Goal: Task Accomplishment & Management: Manage account settings

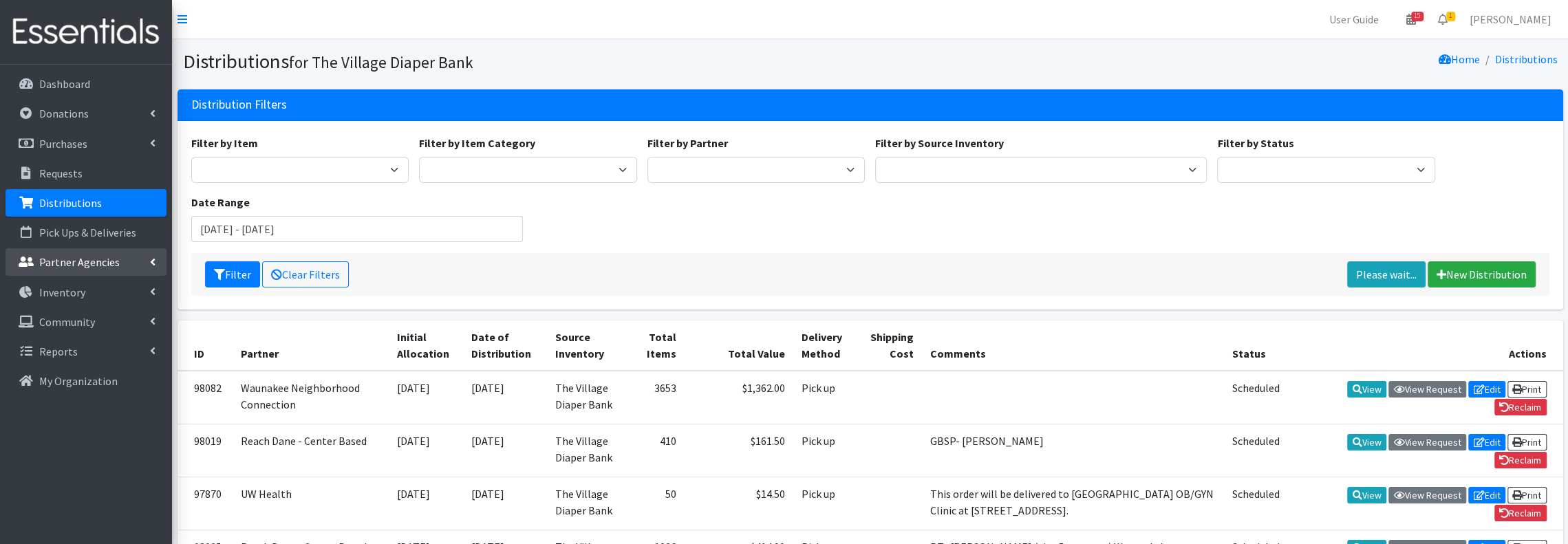
click at [88, 265] on p "Partner Agencies" at bounding box center [79, 262] width 80 height 14
click at [84, 292] on link "All Partners" at bounding box center [86, 292] width 161 height 28
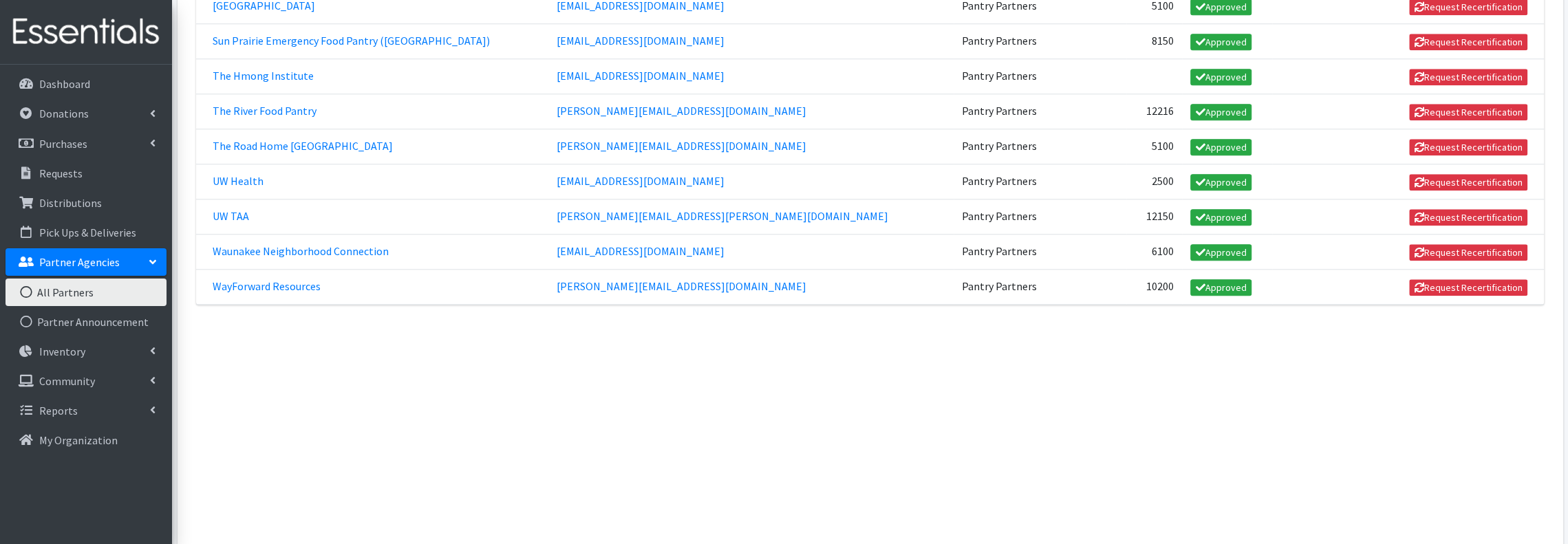
scroll to position [1053, 0]
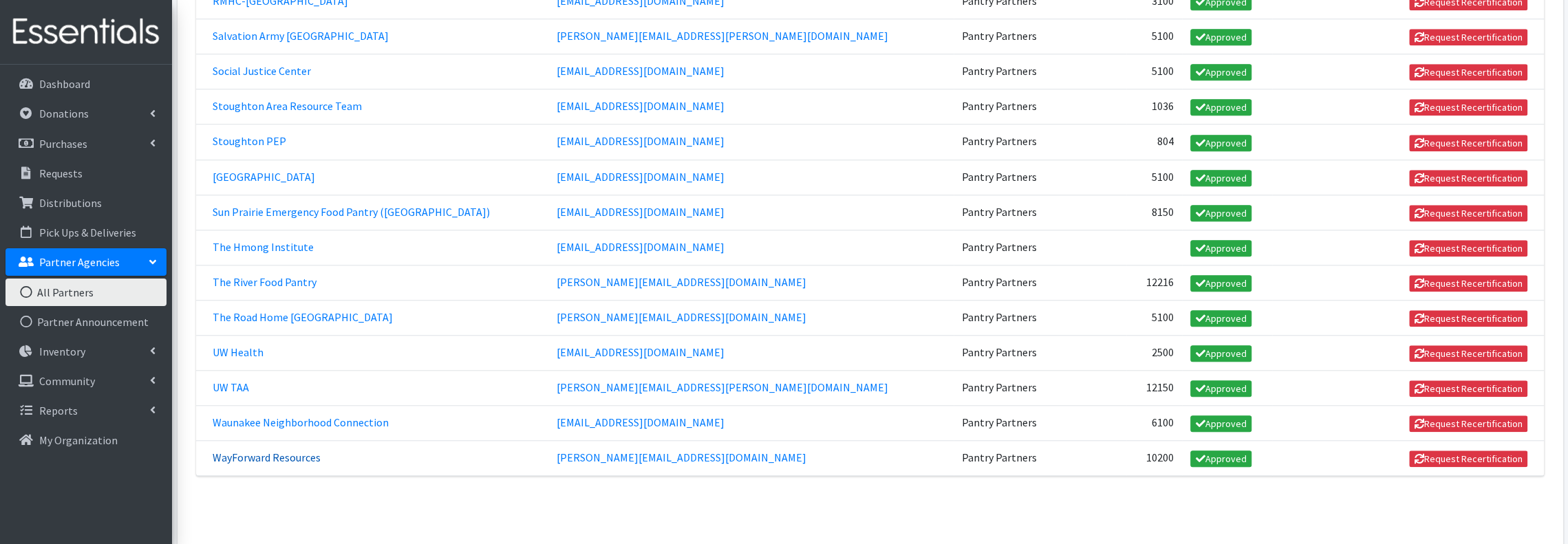
click at [284, 451] on link "WayForward Resources" at bounding box center [266, 458] width 108 height 14
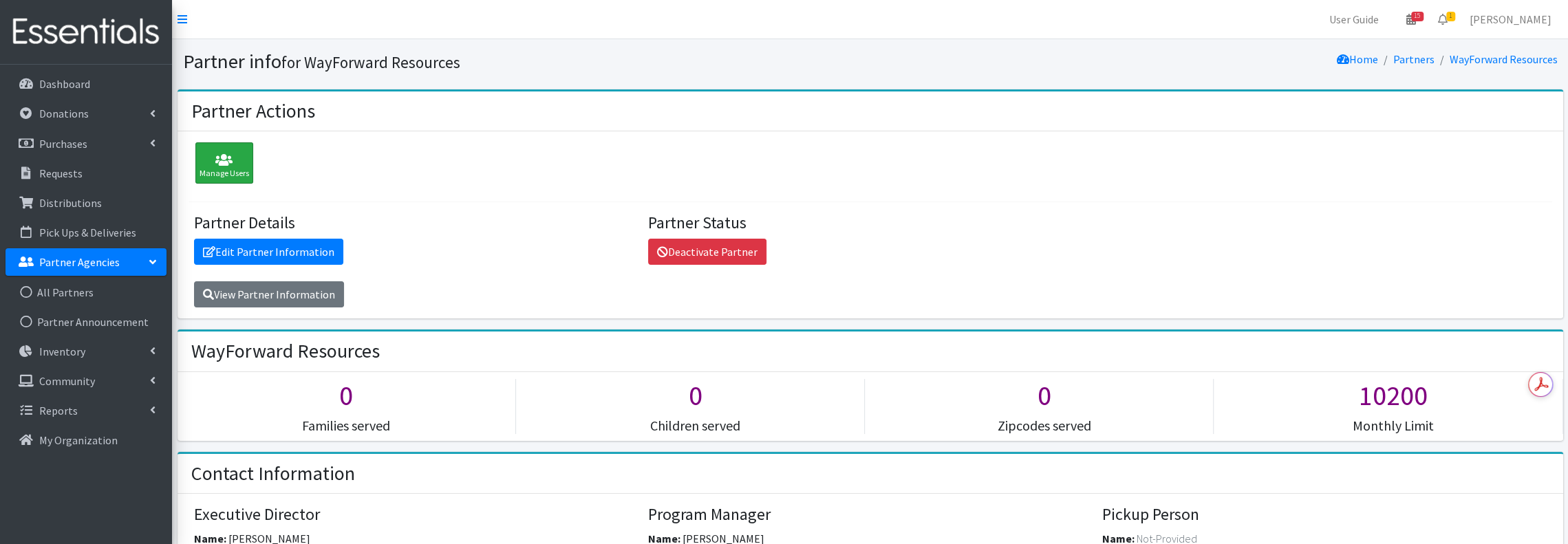
click at [223, 159] on icon at bounding box center [224, 160] width 49 height 14
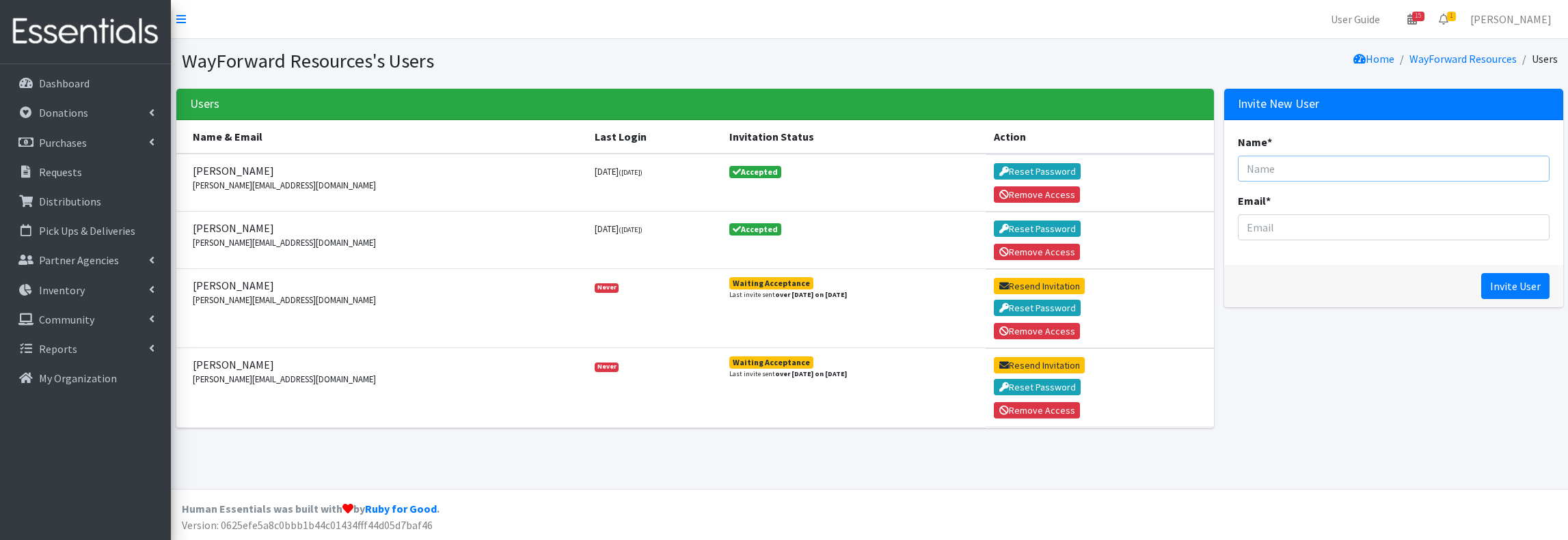
click at [1360, 166] on input "Name *" at bounding box center [1393, 168] width 312 height 26
click at [1268, 226] on input "Email *" at bounding box center [1393, 228] width 312 height 26
paste input "[EMAIL_ADDRESS][DOMAIN_NAME]"
type input "[EMAIL_ADDRESS][DOMAIN_NAME]"
click at [1335, 172] on input "Name *" at bounding box center [1393, 168] width 312 height 26
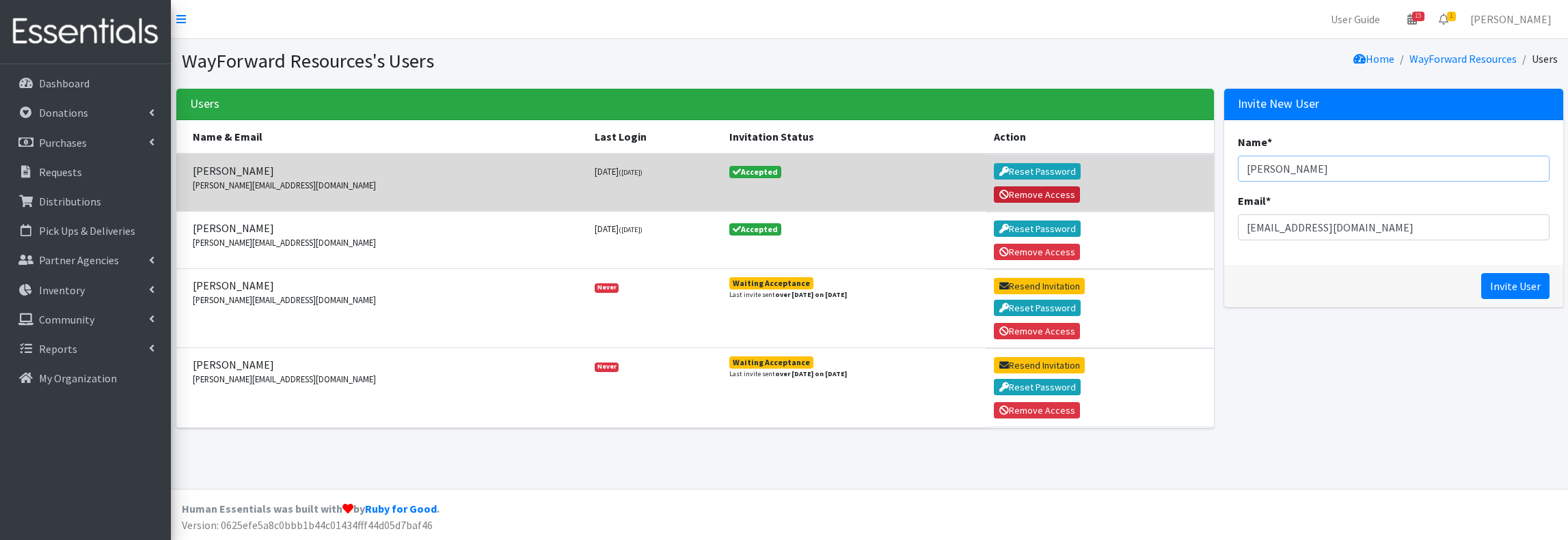
type input "Maddie Kalscheur"
click at [1040, 191] on button "Remove Access" at bounding box center [1036, 194] width 86 height 16
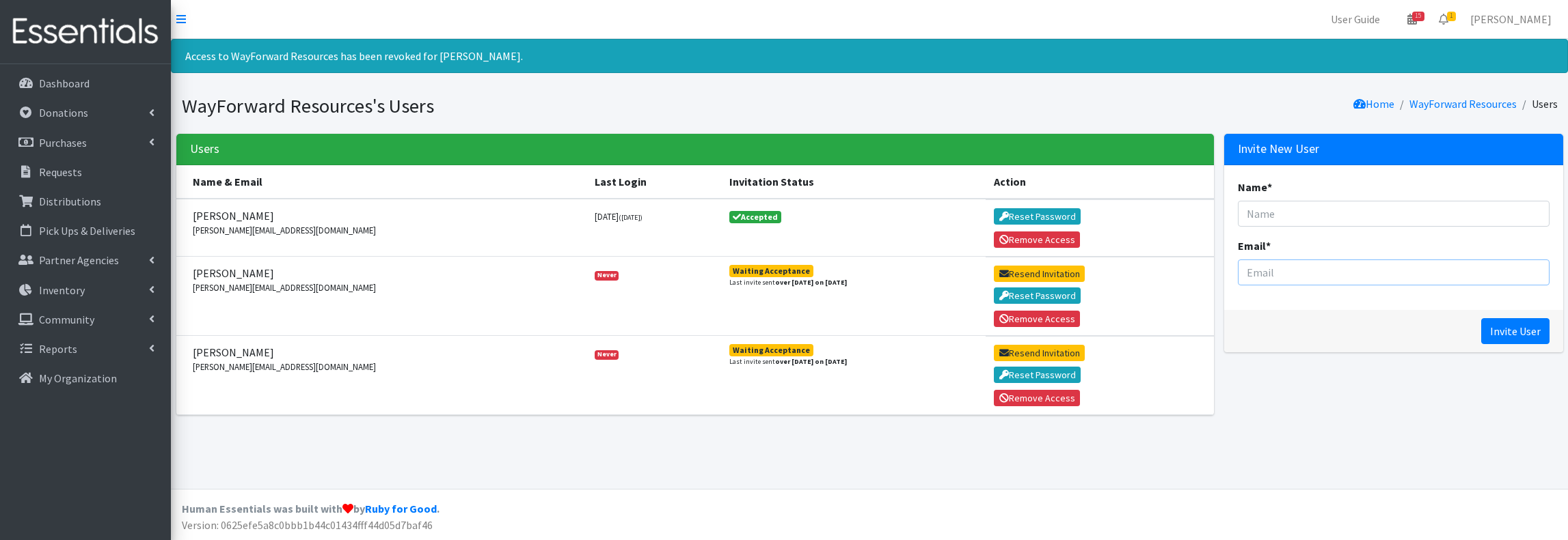
click at [1300, 270] on input "Email *" at bounding box center [1393, 272] width 312 height 26
paste input "[EMAIL_ADDRESS][DOMAIN_NAME]"
type input "[EMAIL_ADDRESS][DOMAIN_NAME]"
click at [1291, 215] on input "Name *" at bounding box center [1393, 214] width 312 height 26
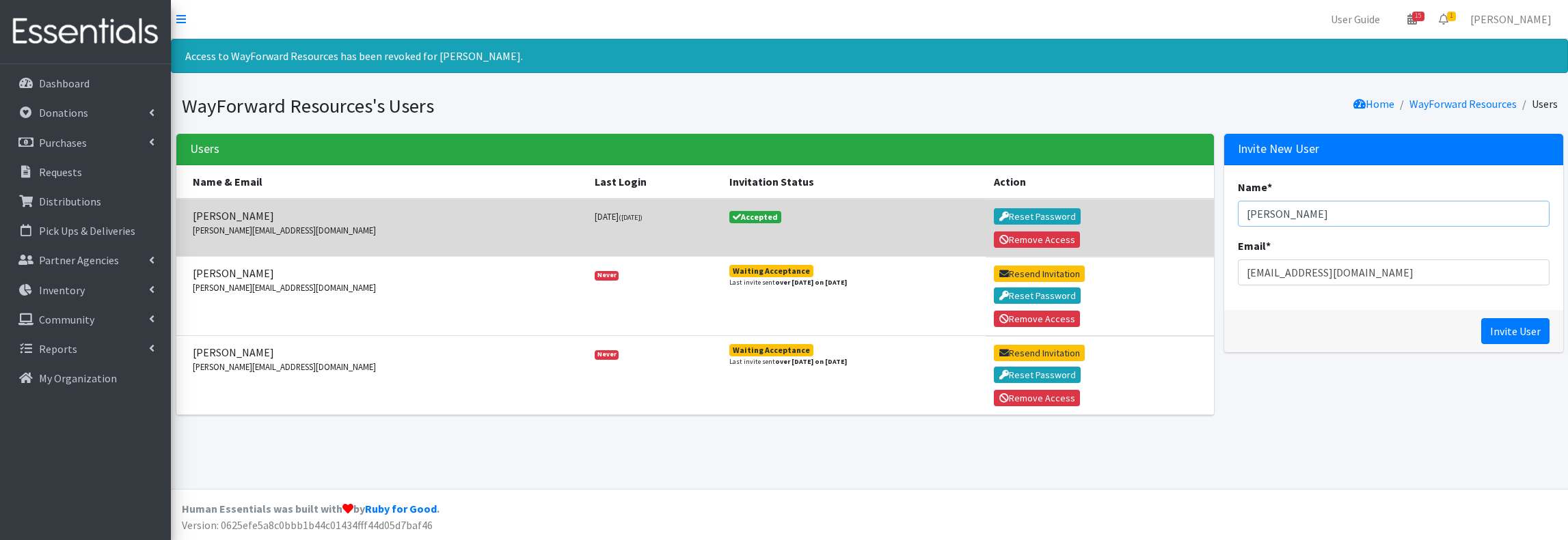
drag, startPoint x: 1444, startPoint y: 223, endPoint x: 1139, endPoint y: 221, distance: 305.0
click at [1139, 221] on div "Users Name & Email Last Login Invitation Status Action Maddie Kalscheuer megan@…" at bounding box center [869, 280] width 1397 height 293
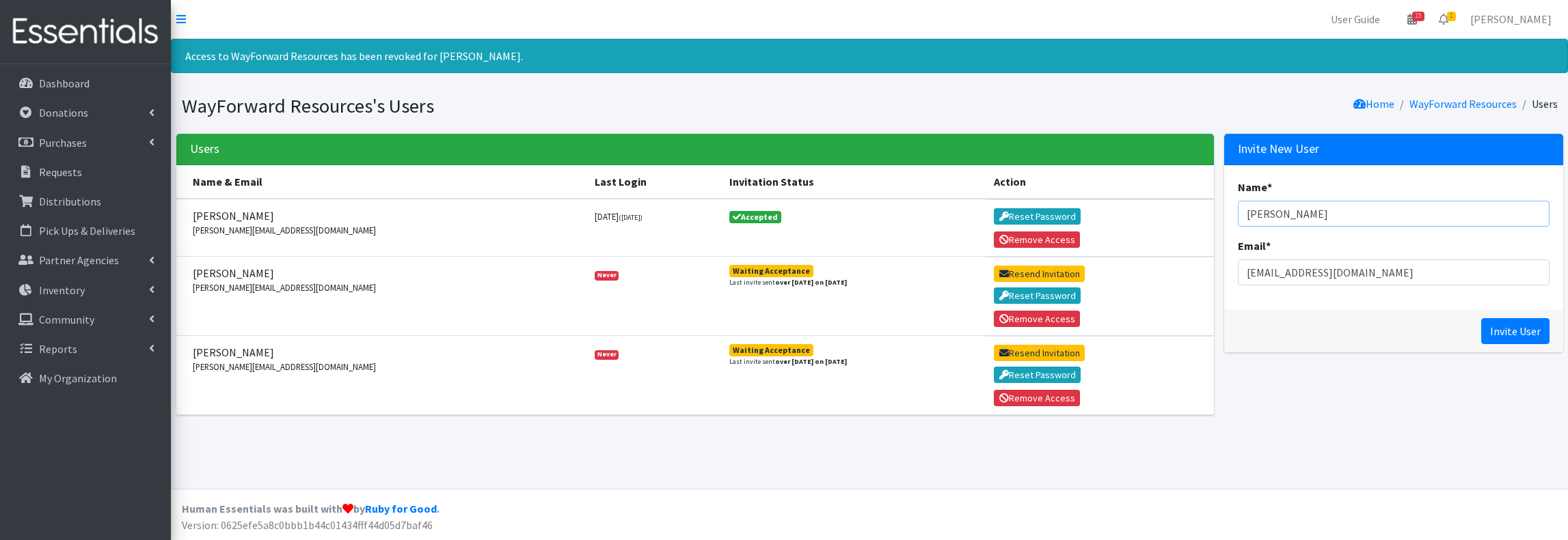
click at [1361, 212] on input "Maddie Kalschuer" at bounding box center [1393, 214] width 312 height 26
type input "M"
paste input "[PERSON_NAME]"
type input "Maddie Kalscheuer"
click at [1510, 326] on input "Invite User" at bounding box center [1515, 331] width 69 height 26
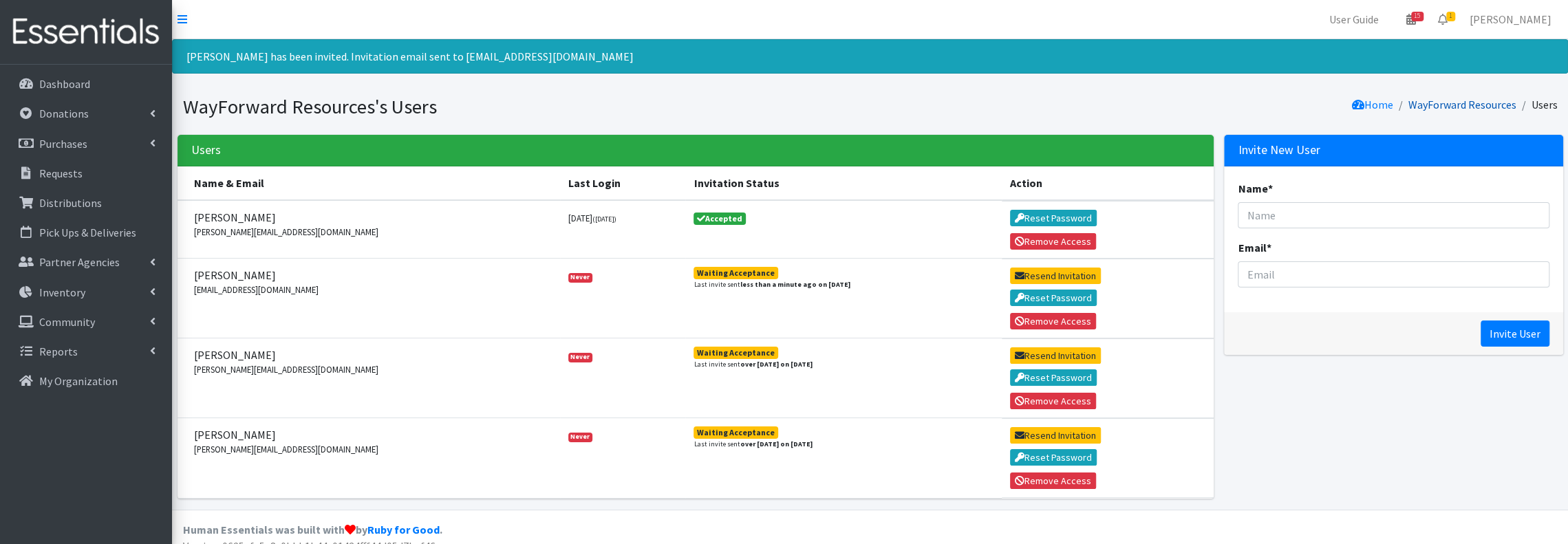
click at [1486, 98] on link "WayForward Resources" at bounding box center [1462, 105] width 108 height 14
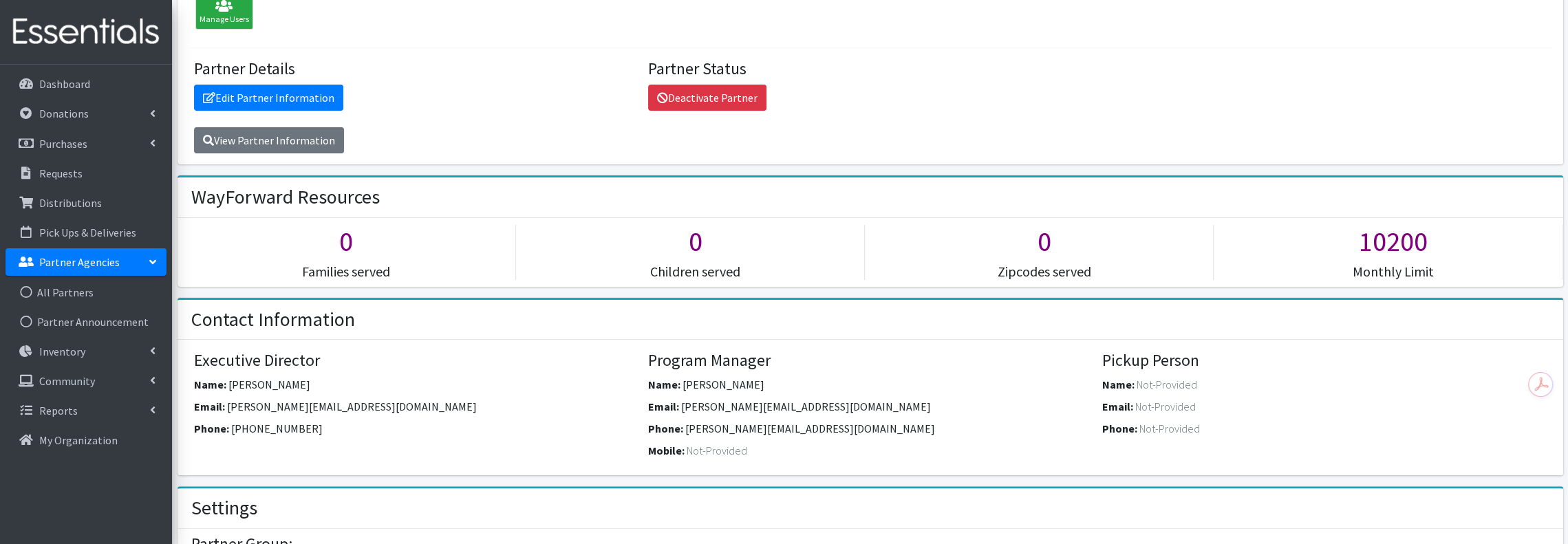
scroll to position [92, 0]
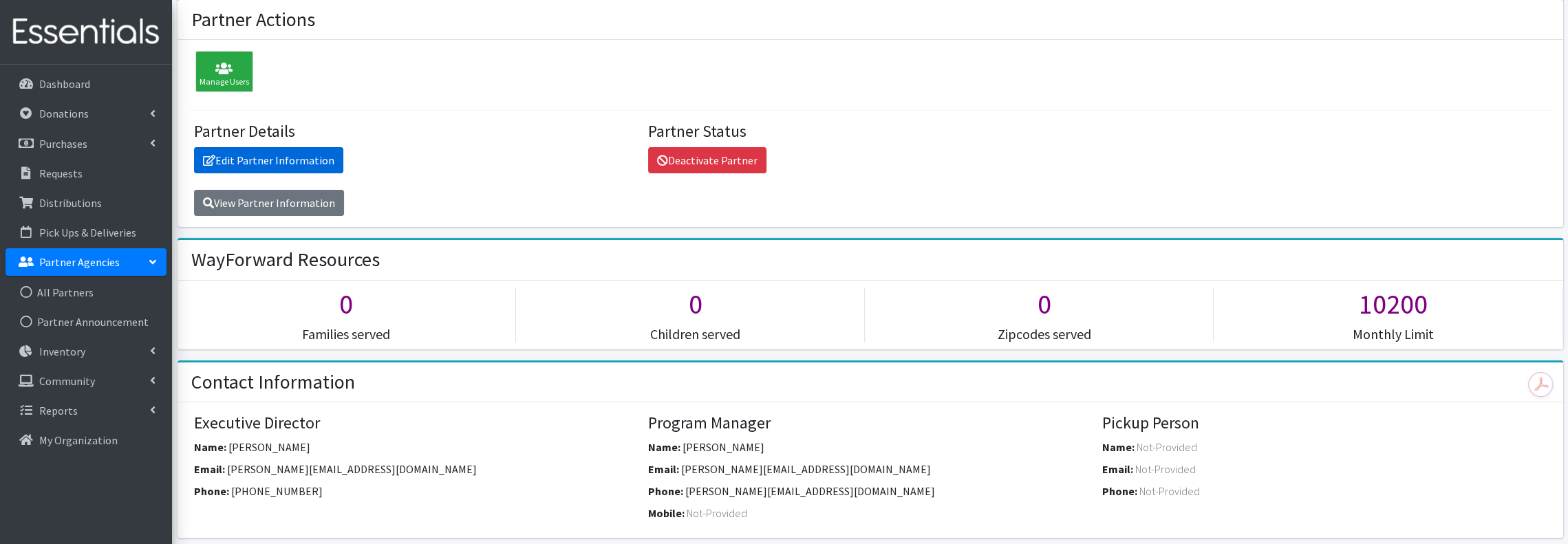
click at [286, 159] on link "Edit Partner Information" at bounding box center [268, 160] width 150 height 26
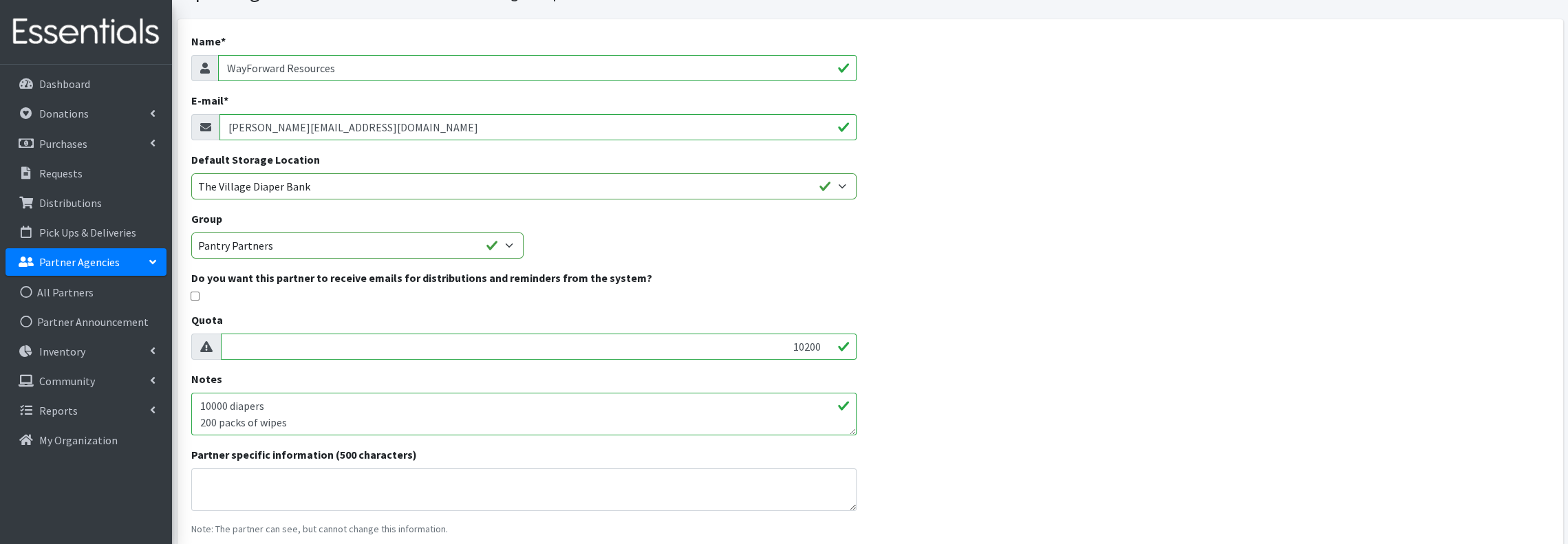
scroll to position [92, 0]
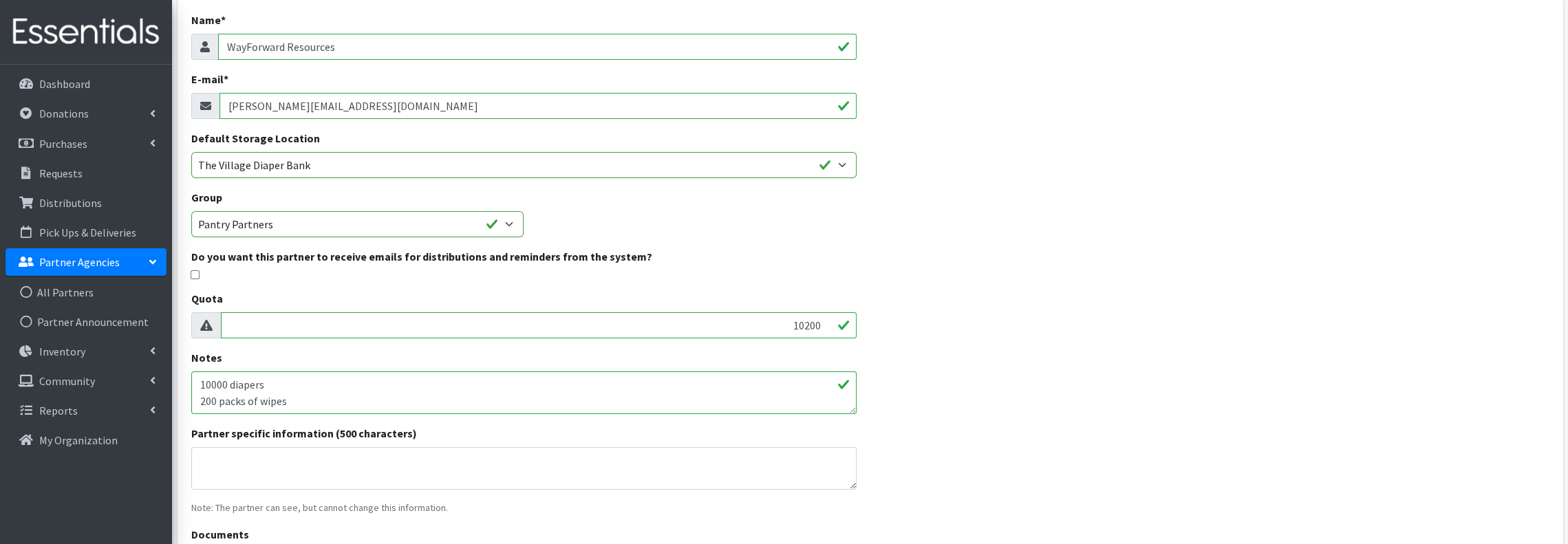
click at [438, 107] on input "[PERSON_NAME][EMAIL_ADDRESS][DOMAIN_NAME]" at bounding box center [538, 106] width 637 height 26
type input "maddie@wayforwardresources.org"
click at [916, 110] on div "Name * WayForward Resources E-mail * maddie@wayforwardresources.org Default Sto…" at bounding box center [870, 317] width 1386 height 639
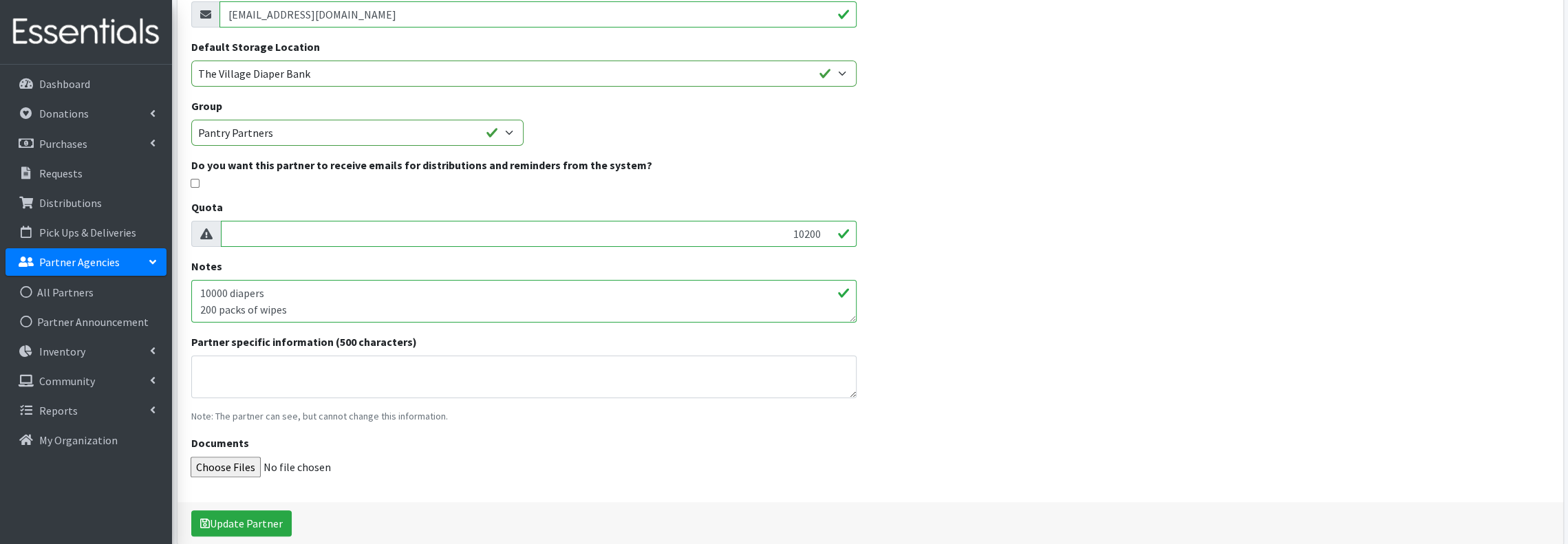
scroll to position [245, 0]
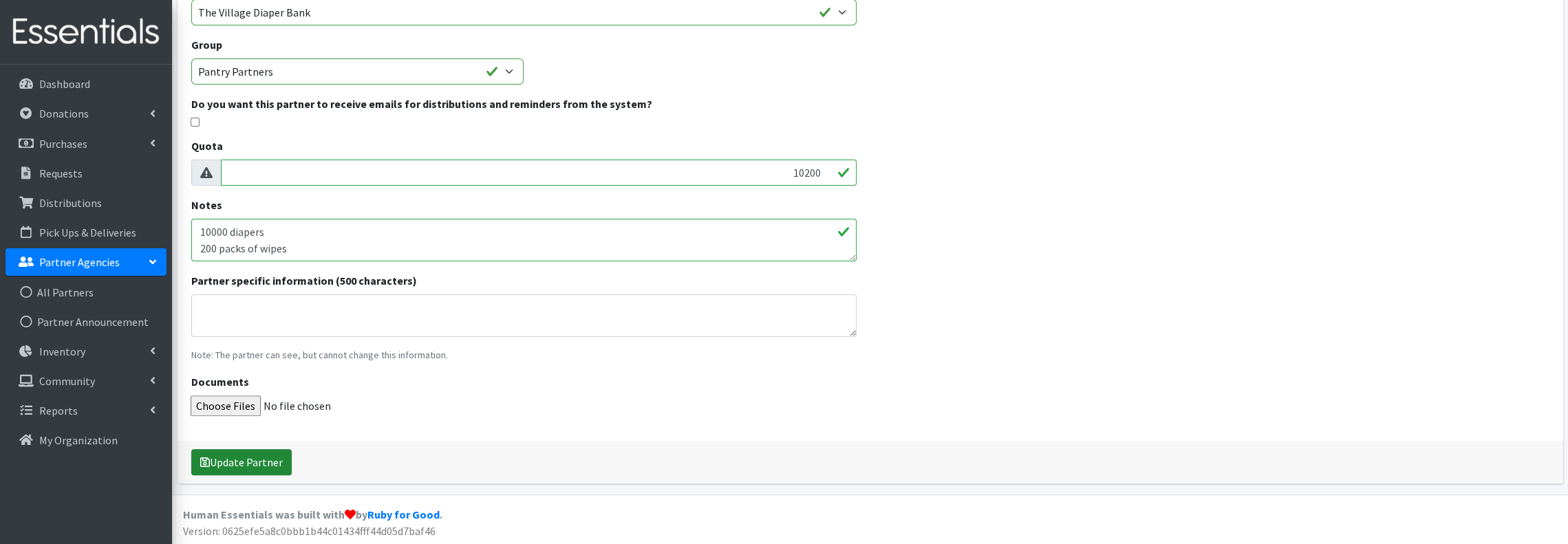
click at [232, 461] on button "Update Partner" at bounding box center [241, 463] width 100 height 26
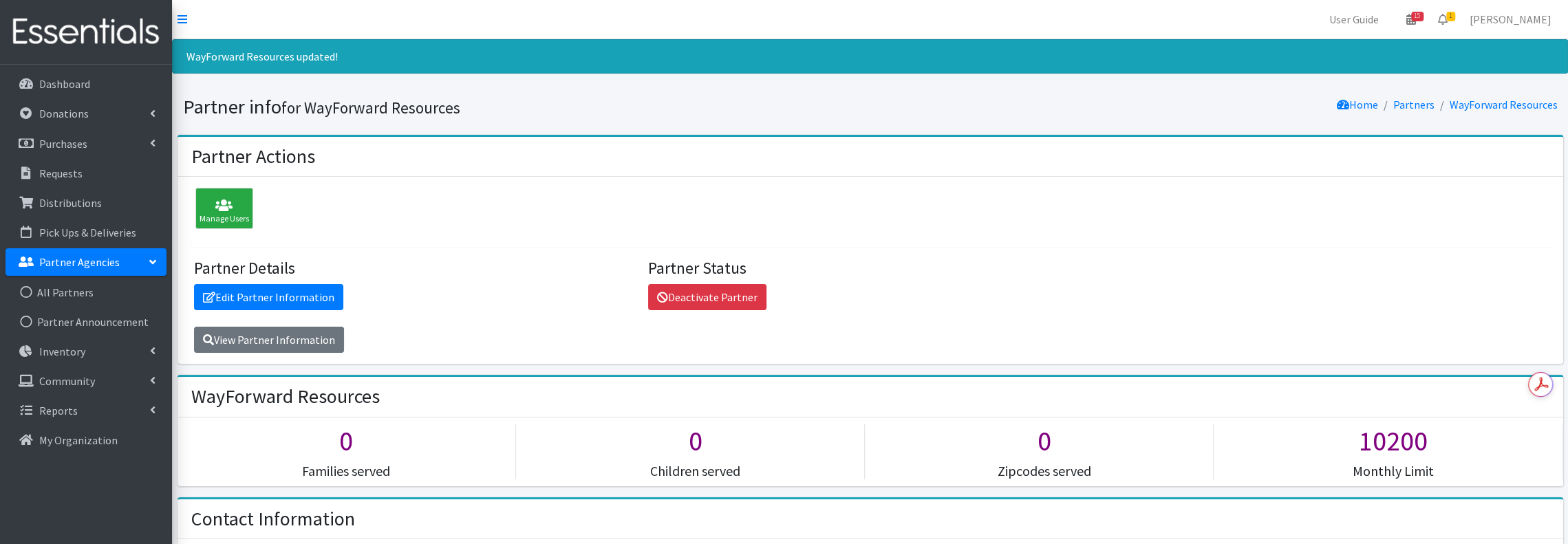
click at [92, 260] on p "Partner Agencies" at bounding box center [79, 262] width 80 height 14
click at [71, 285] on link "All Partners" at bounding box center [86, 292] width 161 height 28
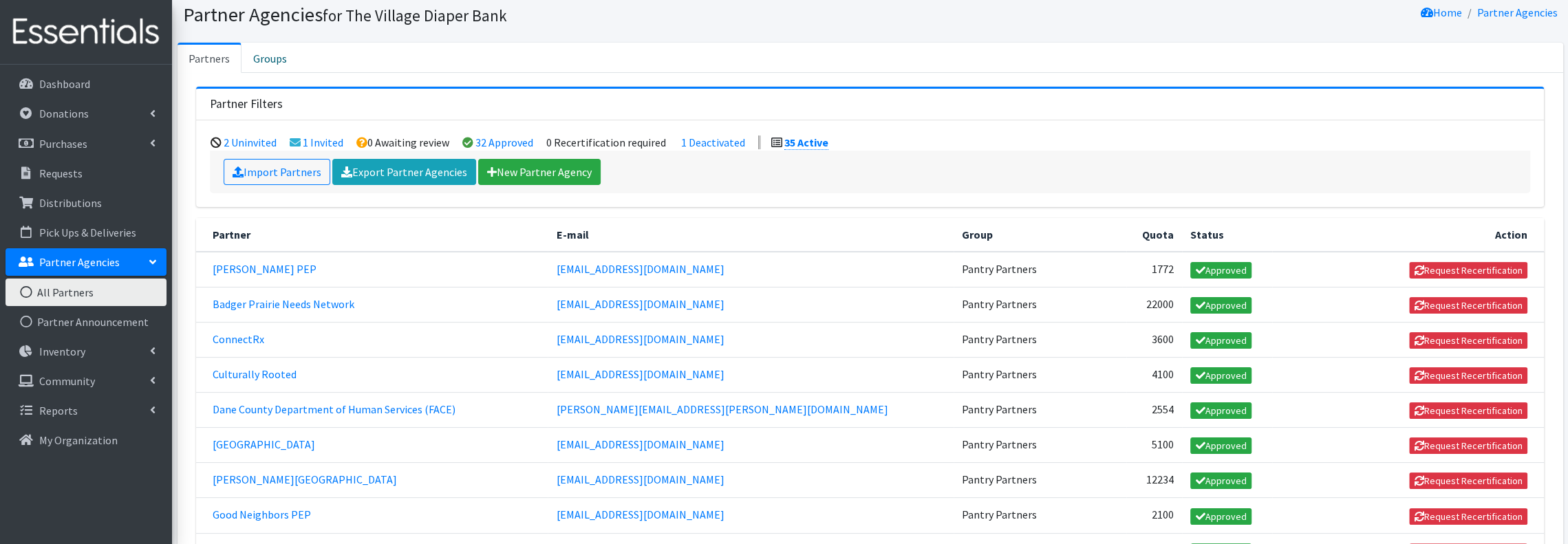
scroll to position [183, 0]
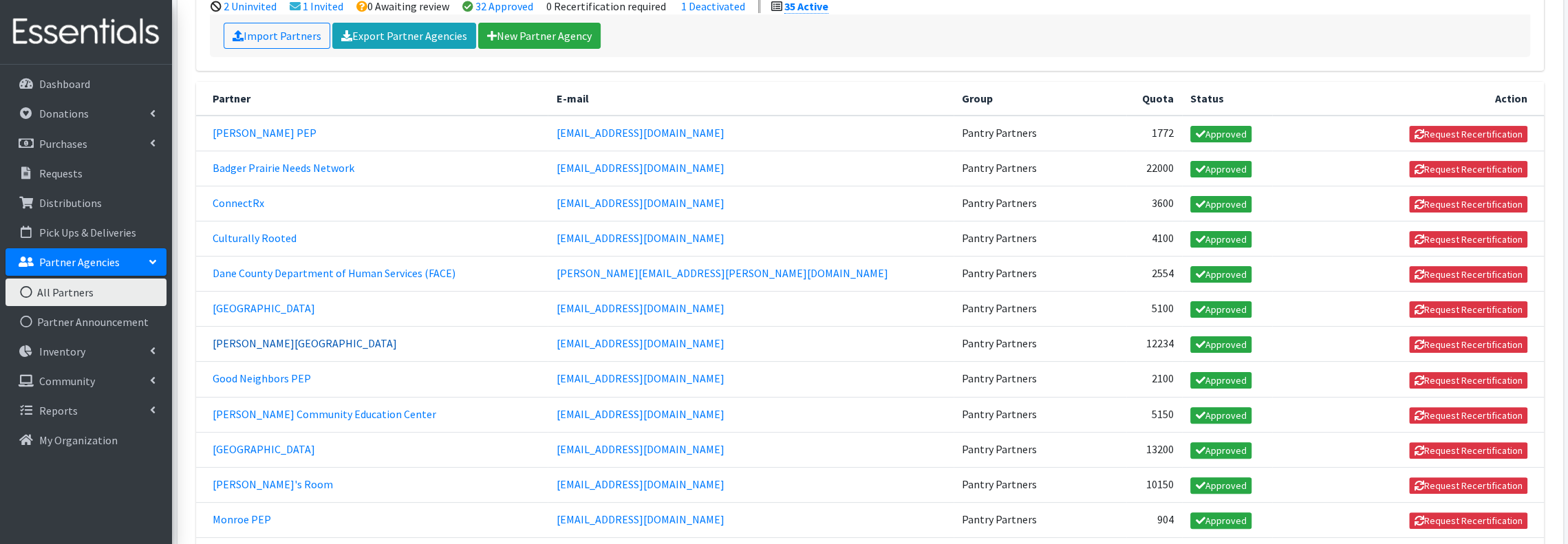
click at [289, 336] on link "[PERSON_NAME][GEOGRAPHIC_DATA]" at bounding box center [304, 343] width 184 height 14
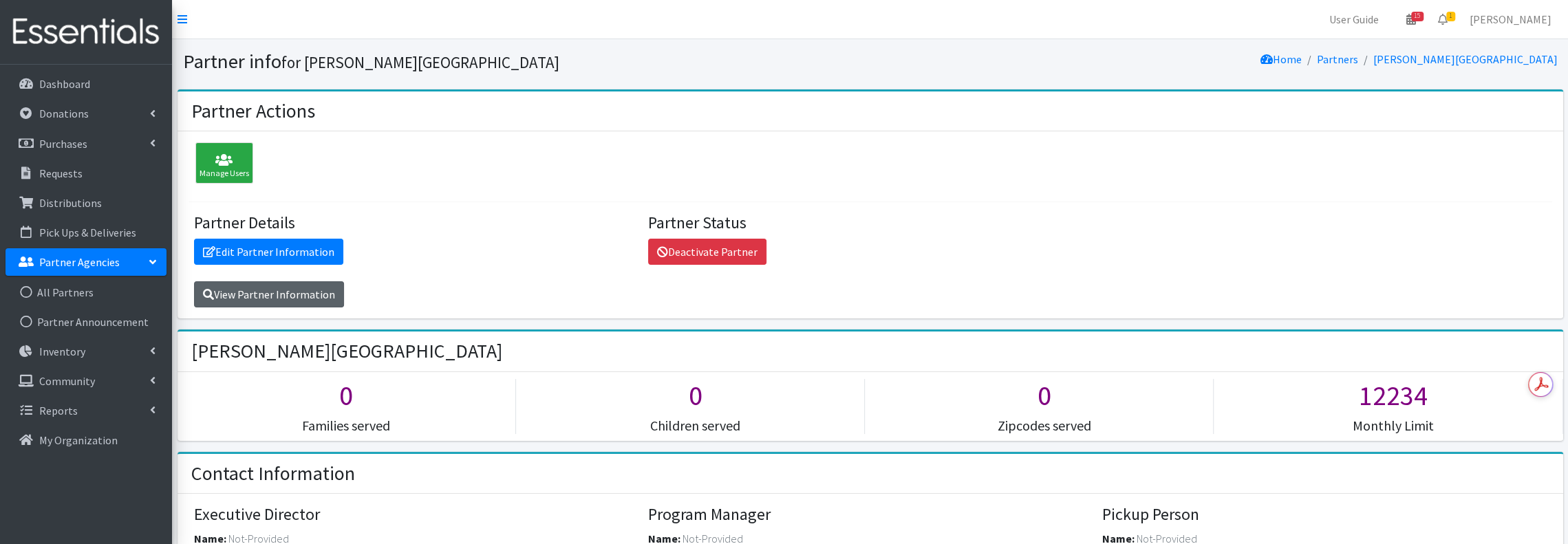
click at [288, 296] on link "View Partner Information" at bounding box center [268, 294] width 150 height 26
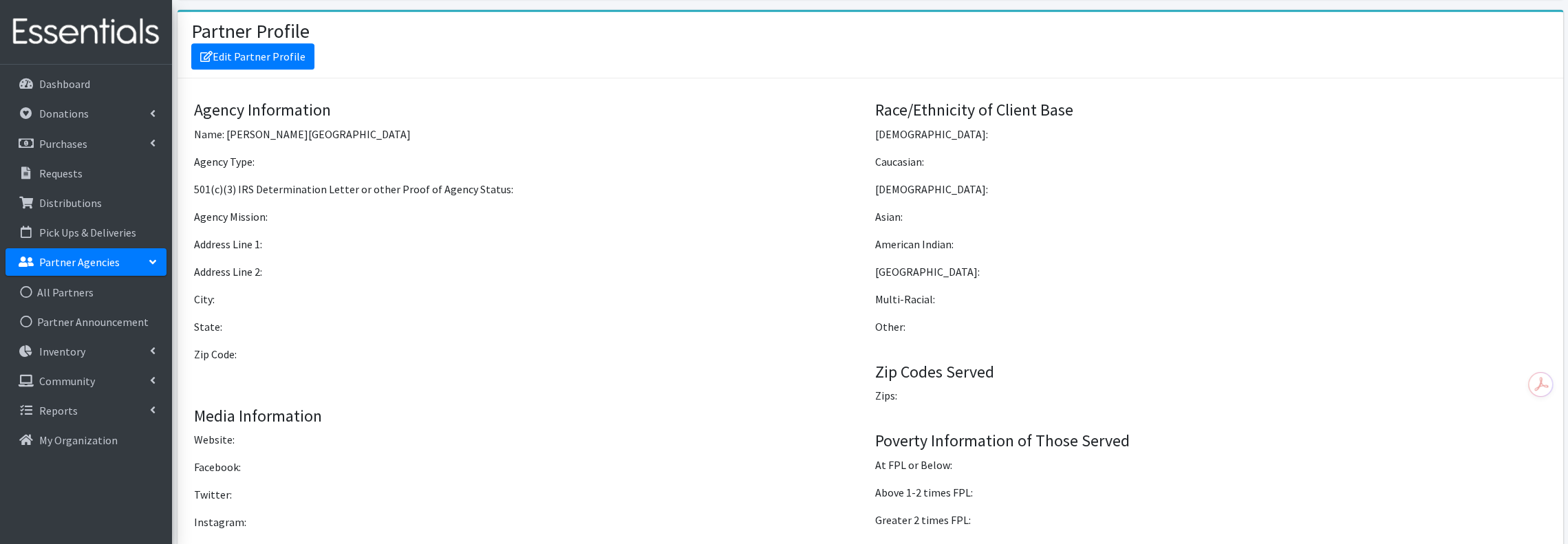
scroll to position [1059, 0]
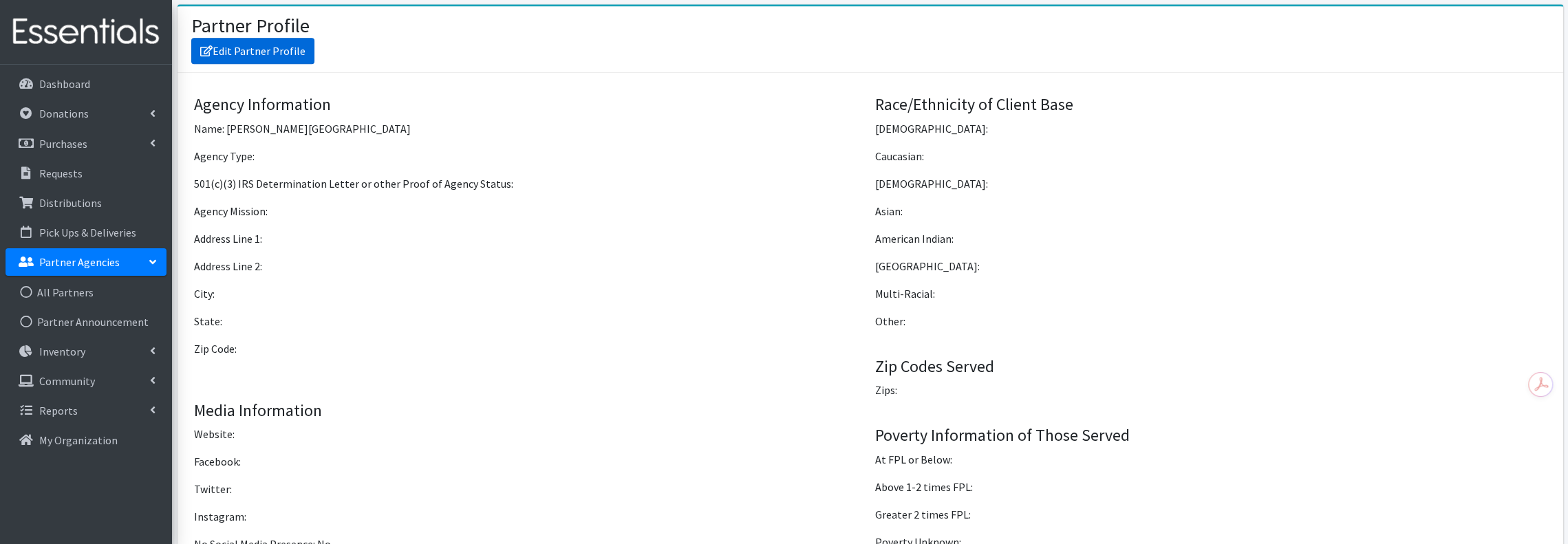
click at [281, 42] on link "Edit Partner Profile" at bounding box center [252, 51] width 123 height 26
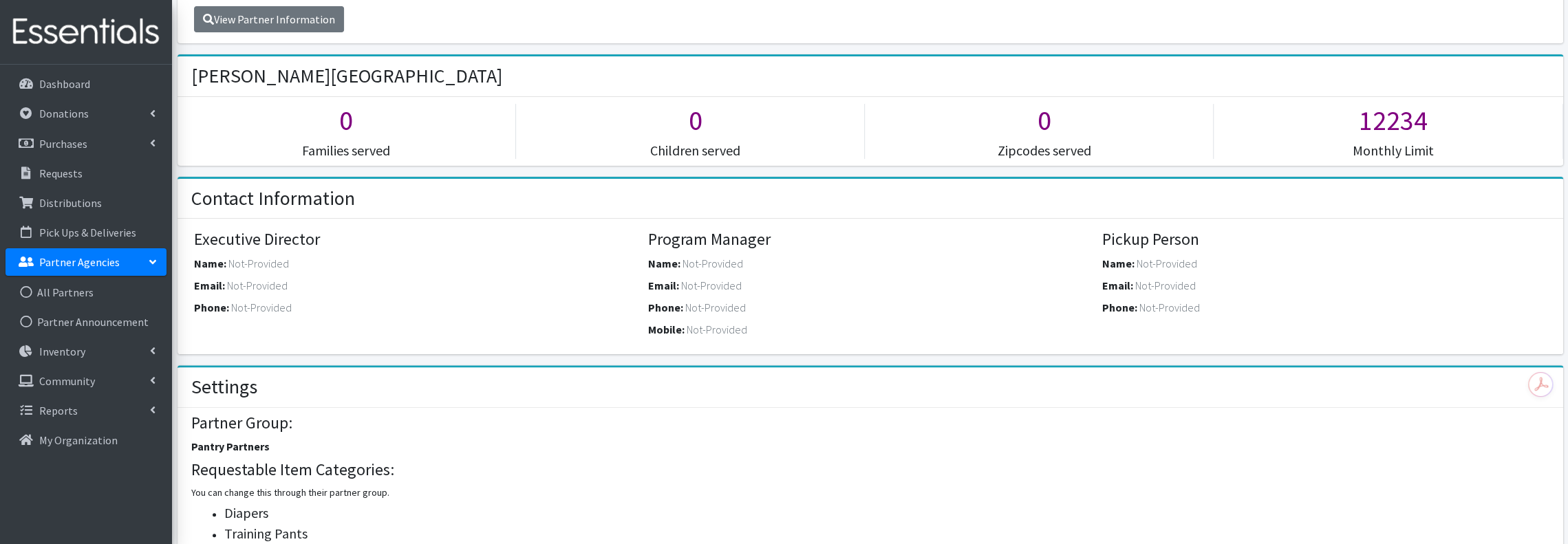
scroll to position [0, 0]
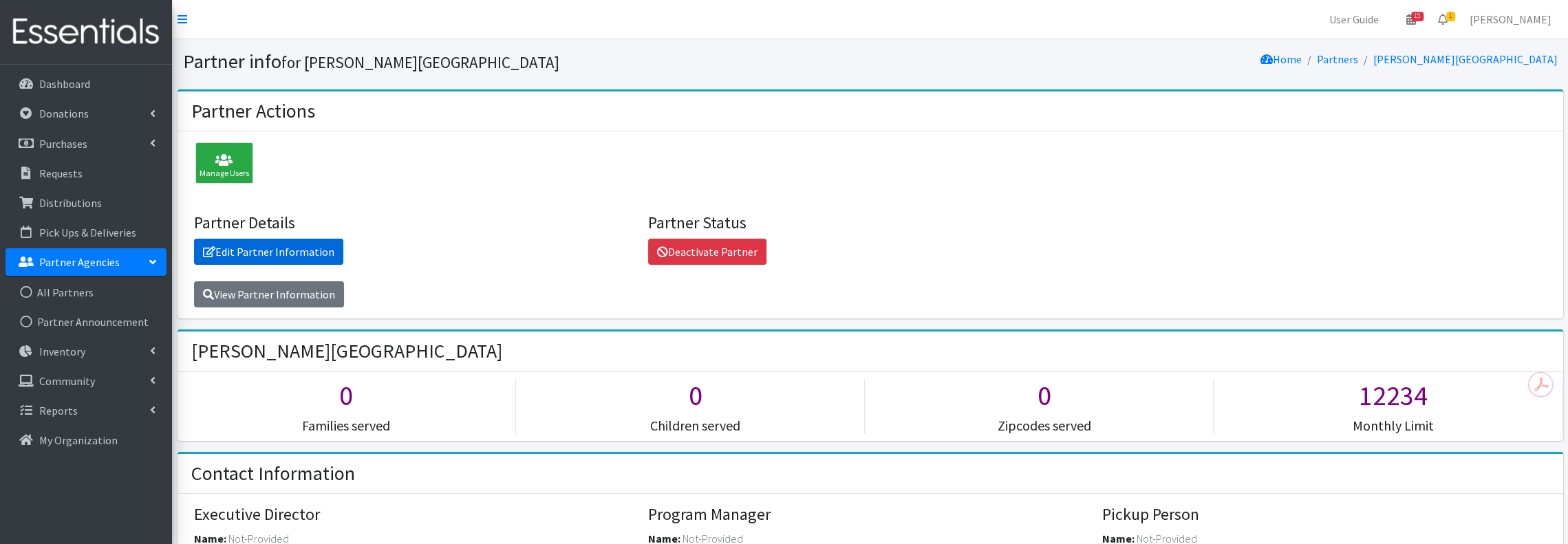
click at [265, 246] on link "Edit Partner Information" at bounding box center [268, 252] width 150 height 26
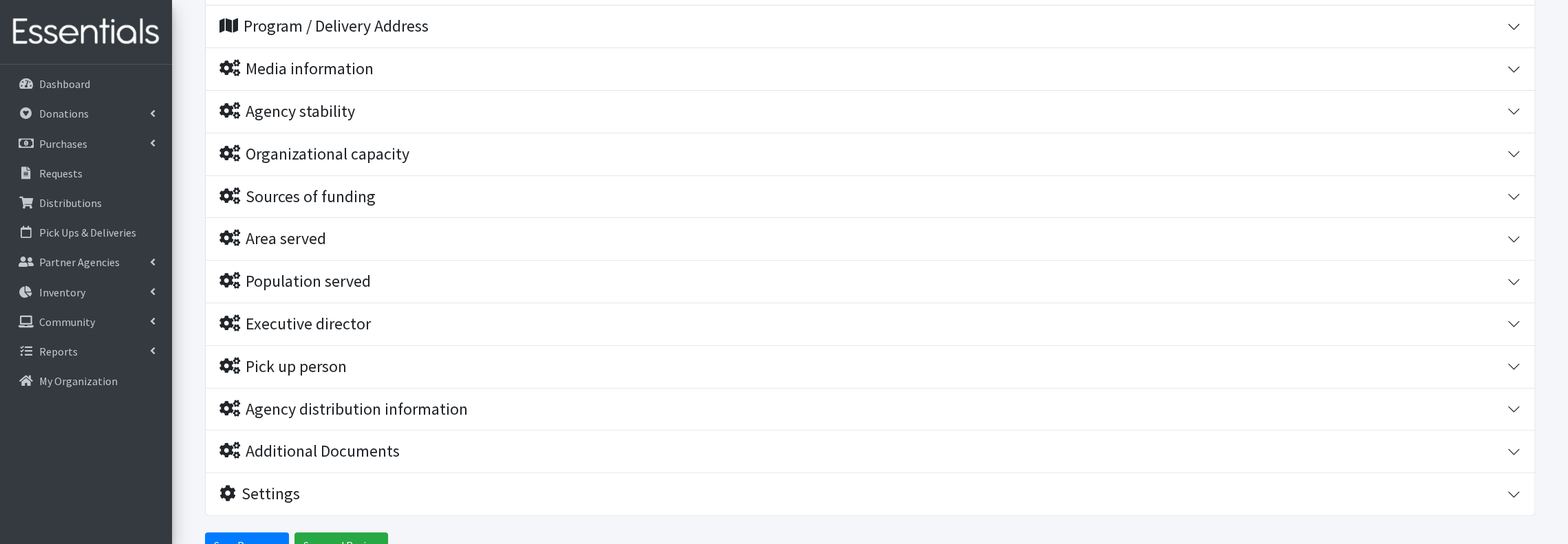
scroll to position [275, 0]
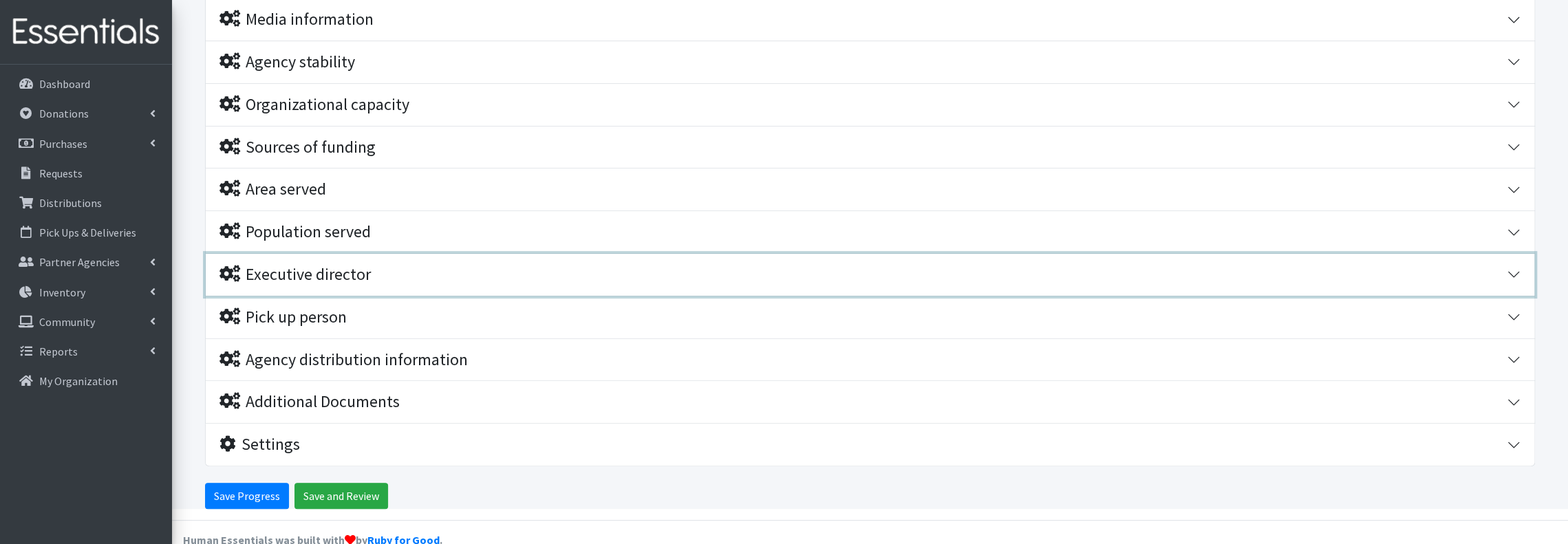
click at [1507, 268] on button "Executive director" at bounding box center [870, 275] width 1329 height 42
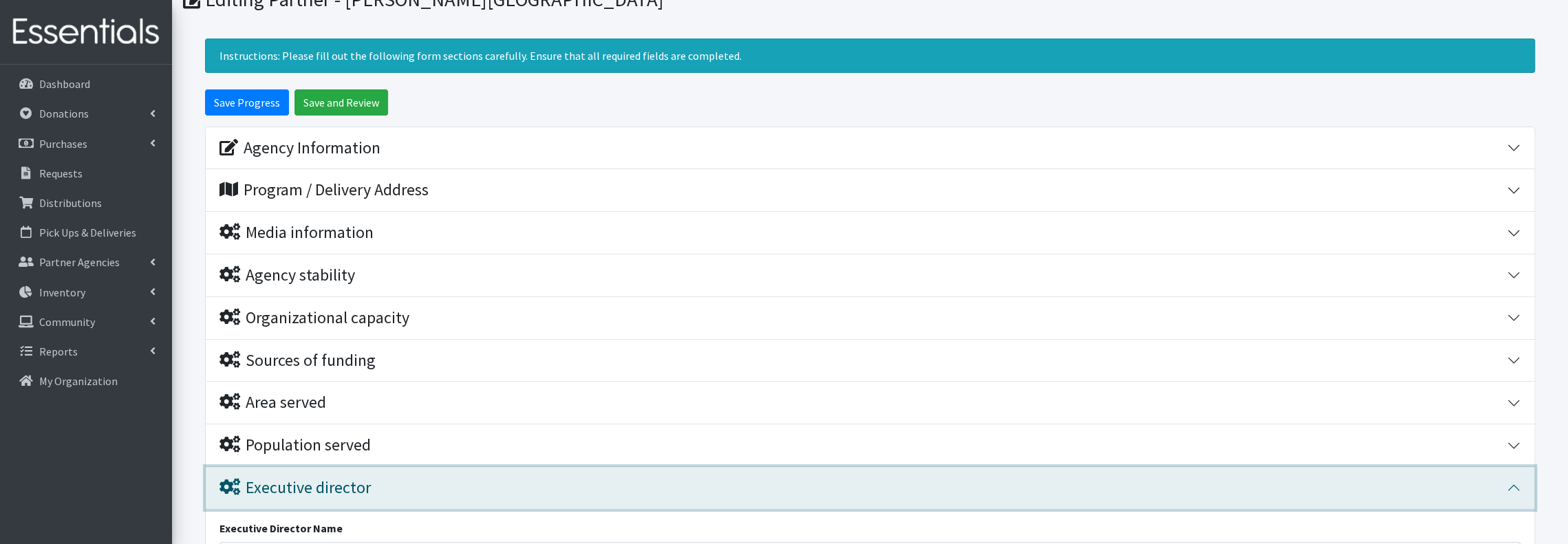
scroll to position [0, 0]
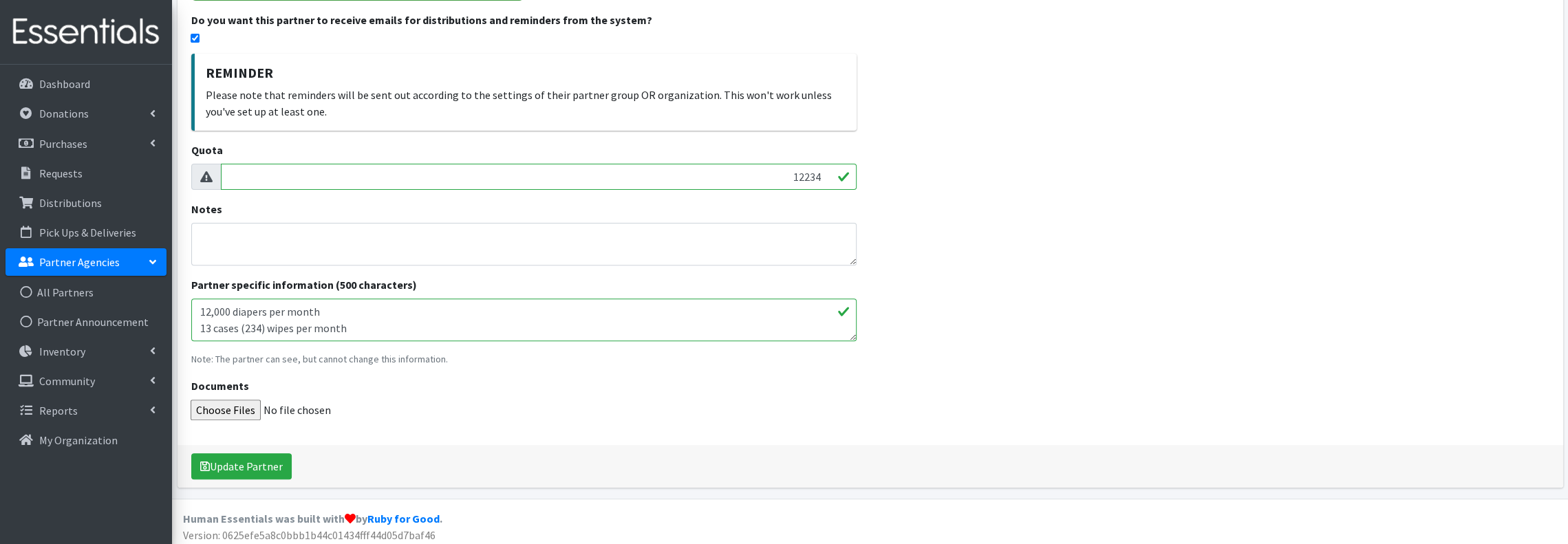
scroll to position [332, 0]
click at [258, 464] on button "Update Partner" at bounding box center [241, 463] width 100 height 26
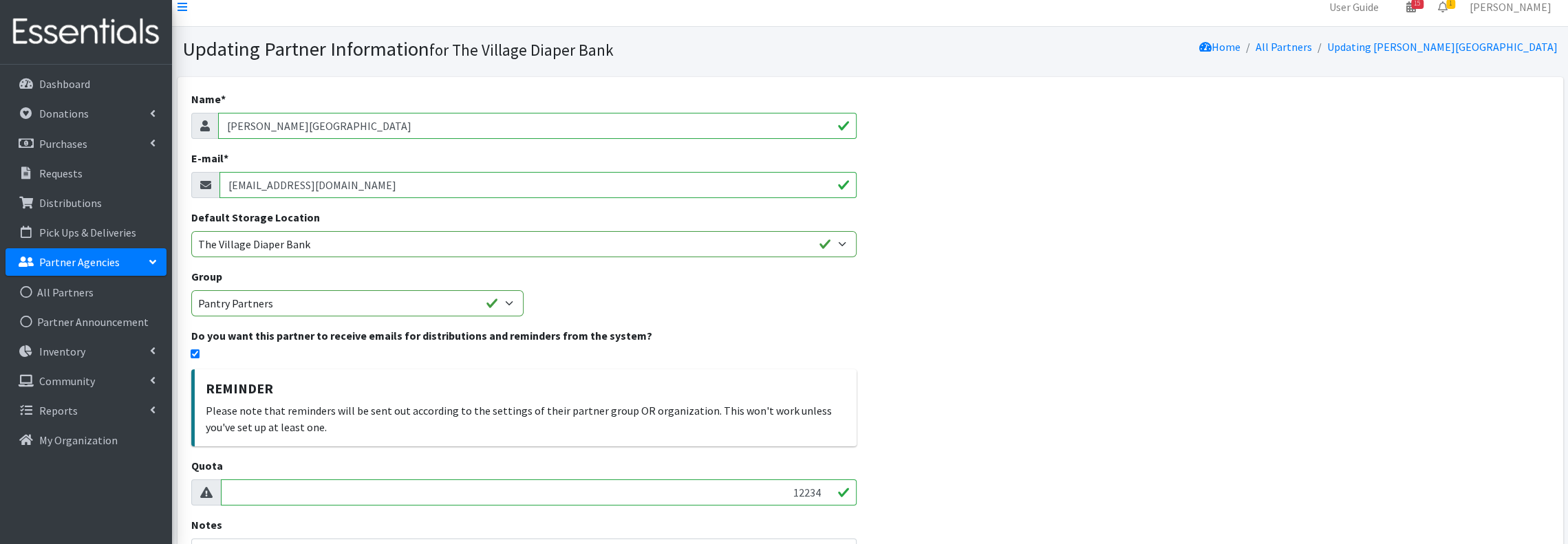
scroll to position [0, 0]
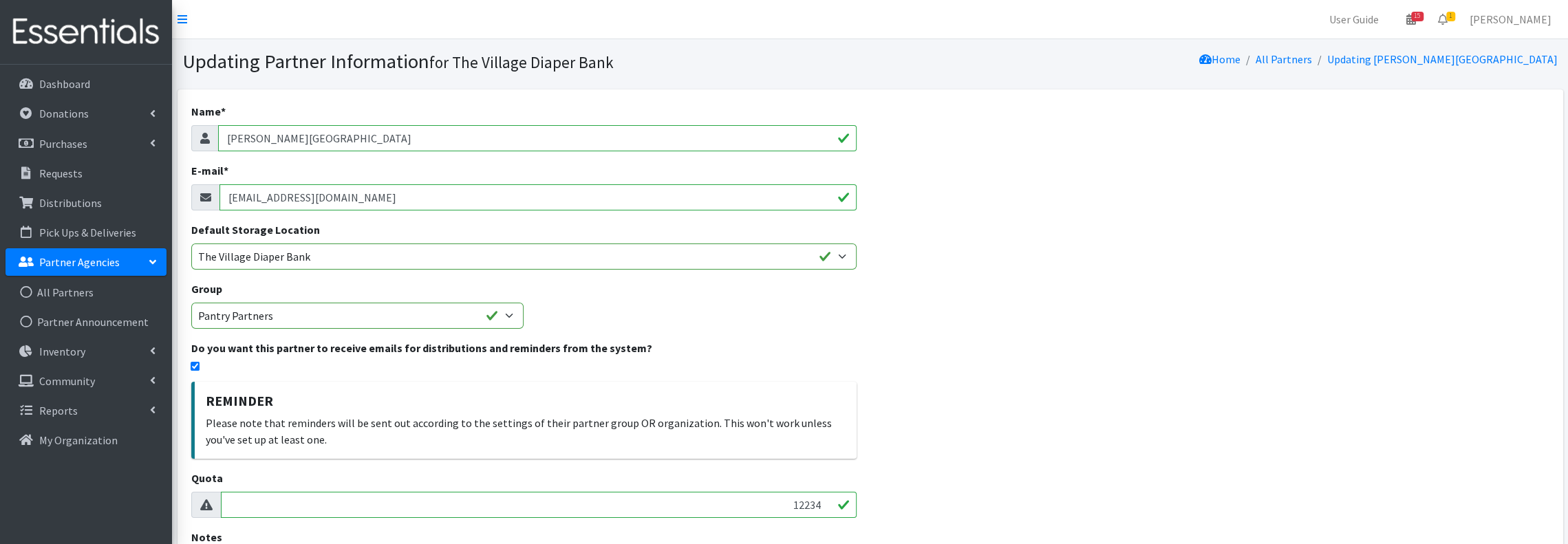
drag, startPoint x: 379, startPoint y: 201, endPoint x: 220, endPoint y: 197, distance: 159.1
click at [220, 197] on input "adungan@goodmancenter.org" at bounding box center [538, 197] width 637 height 26
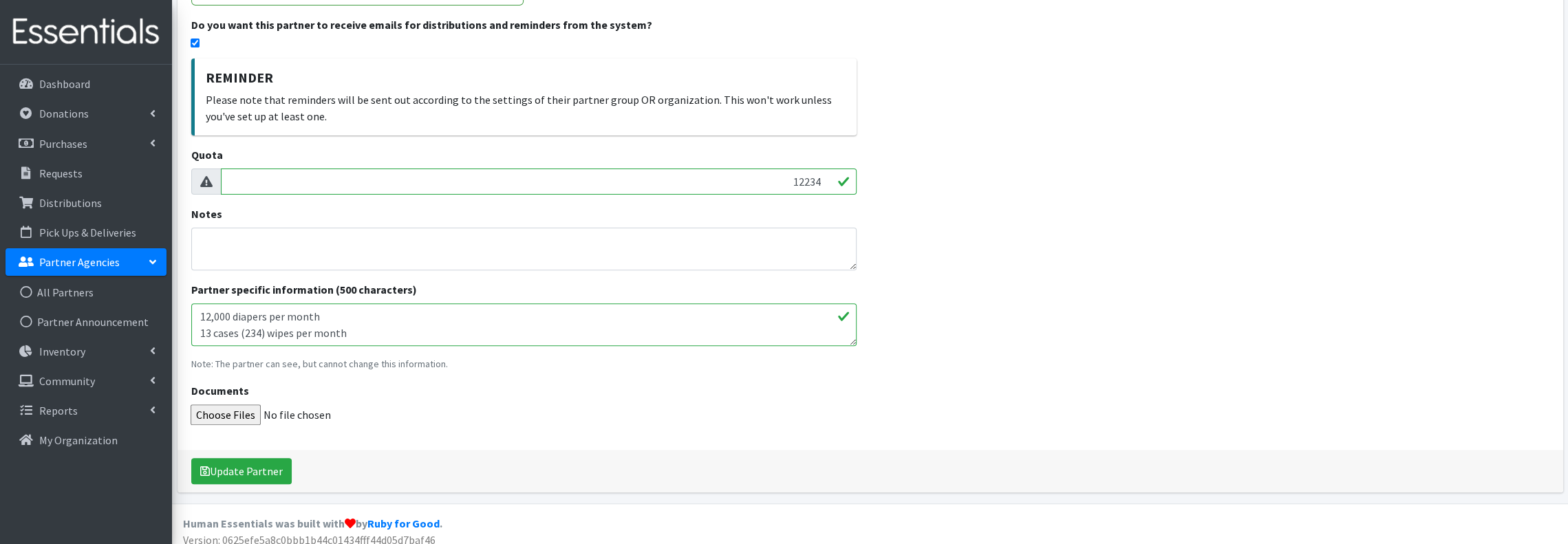
scroll to position [332, 0]
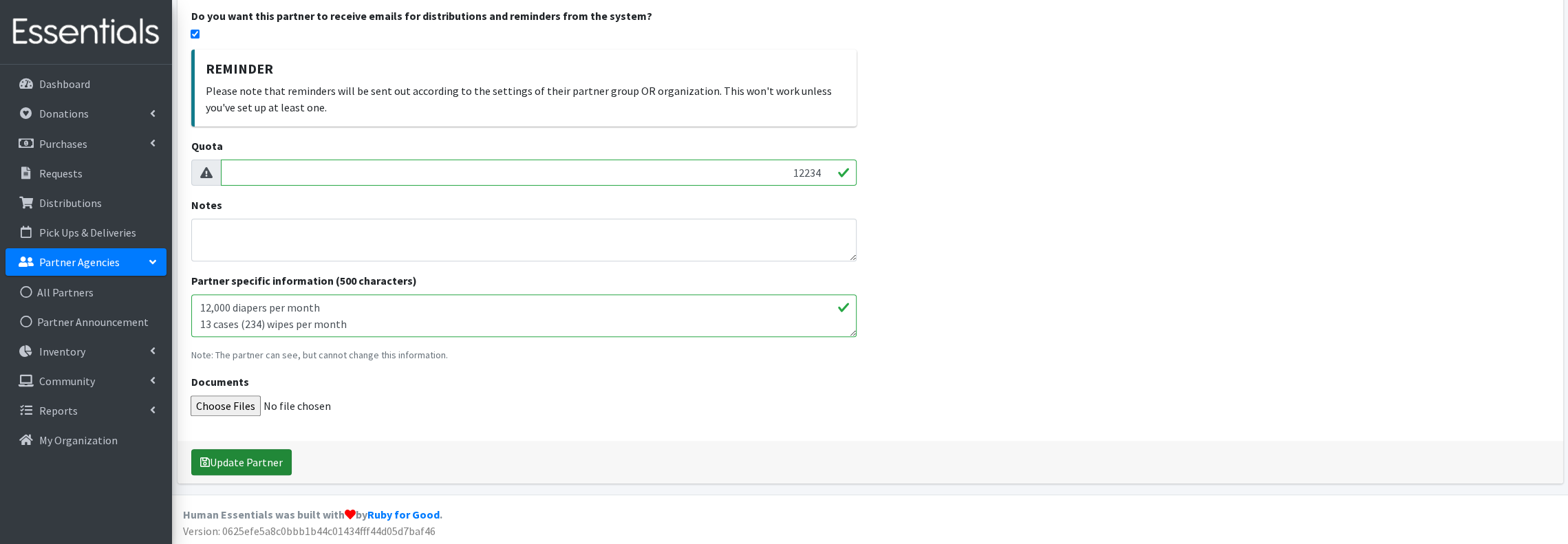
click at [201, 464] on icon "submit" at bounding box center [205, 462] width 10 height 11
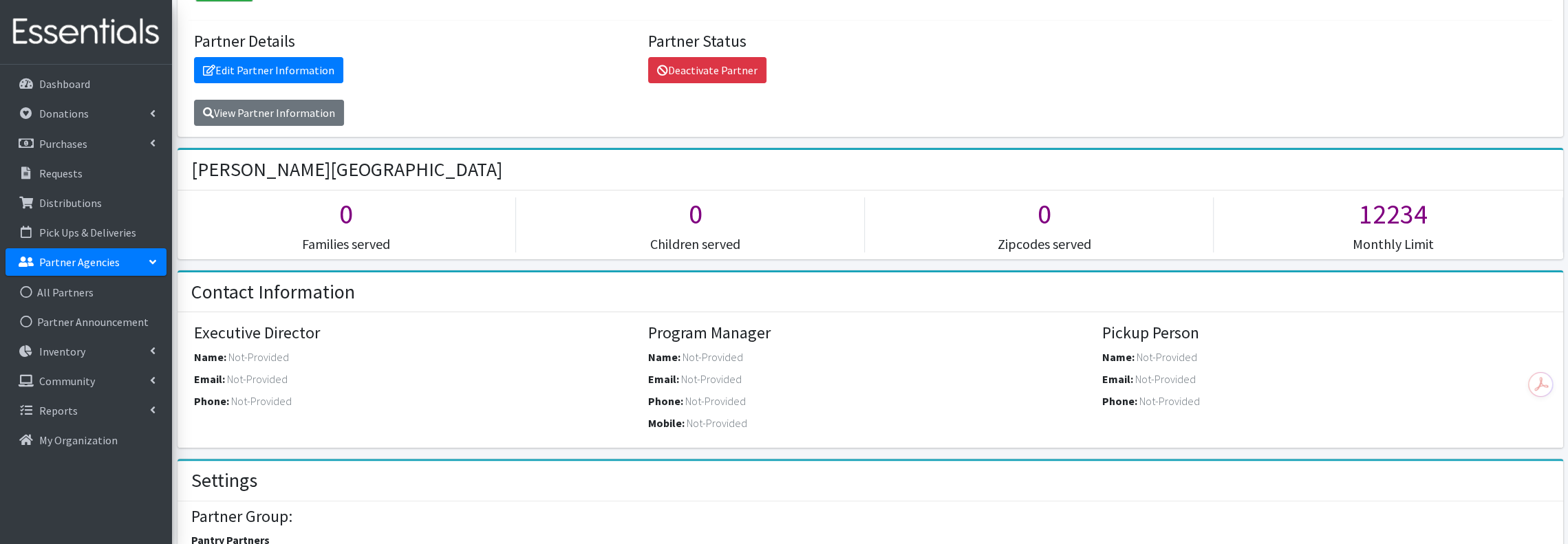
scroll to position [733, 0]
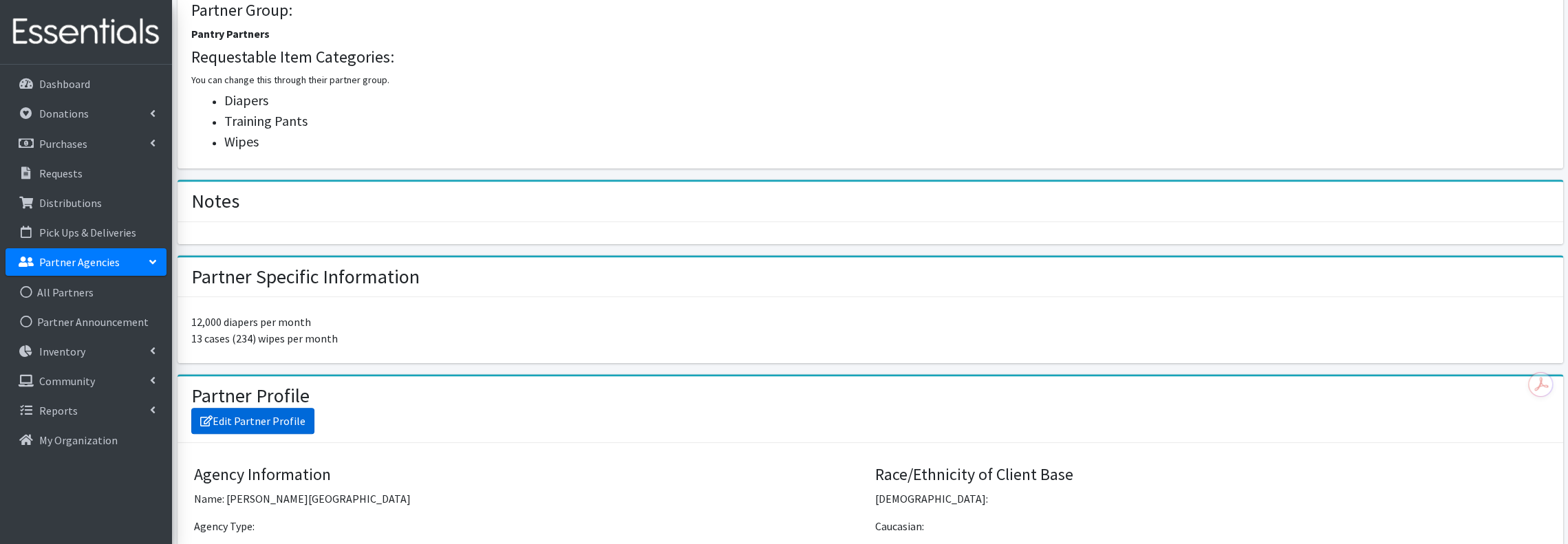
click at [277, 411] on link "Edit Partner Profile" at bounding box center [252, 421] width 123 height 26
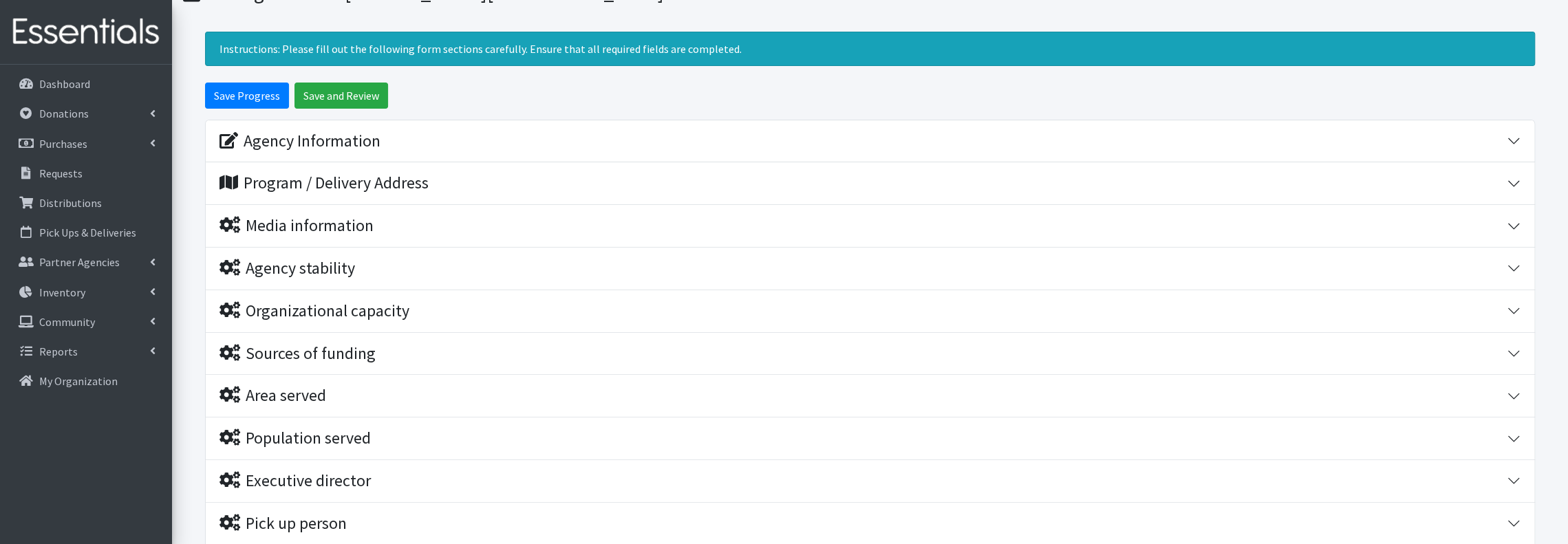
scroll to position [92, 0]
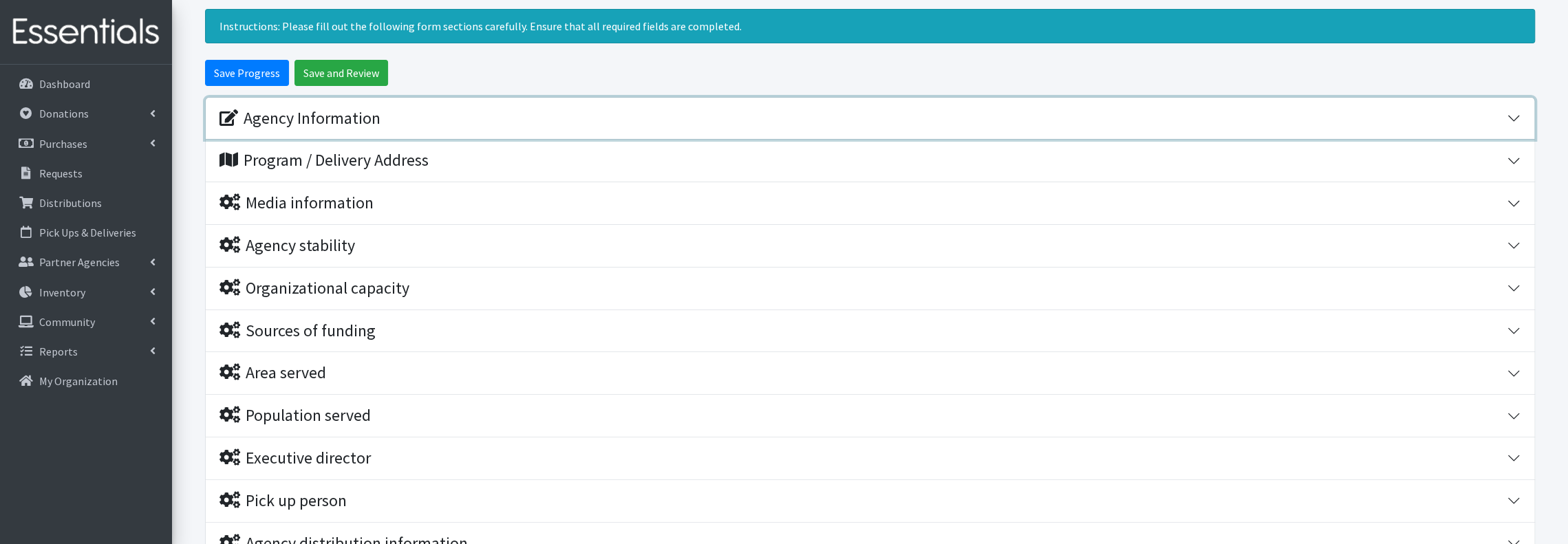
click at [229, 113] on icon "button" at bounding box center [228, 118] width 18 height 16
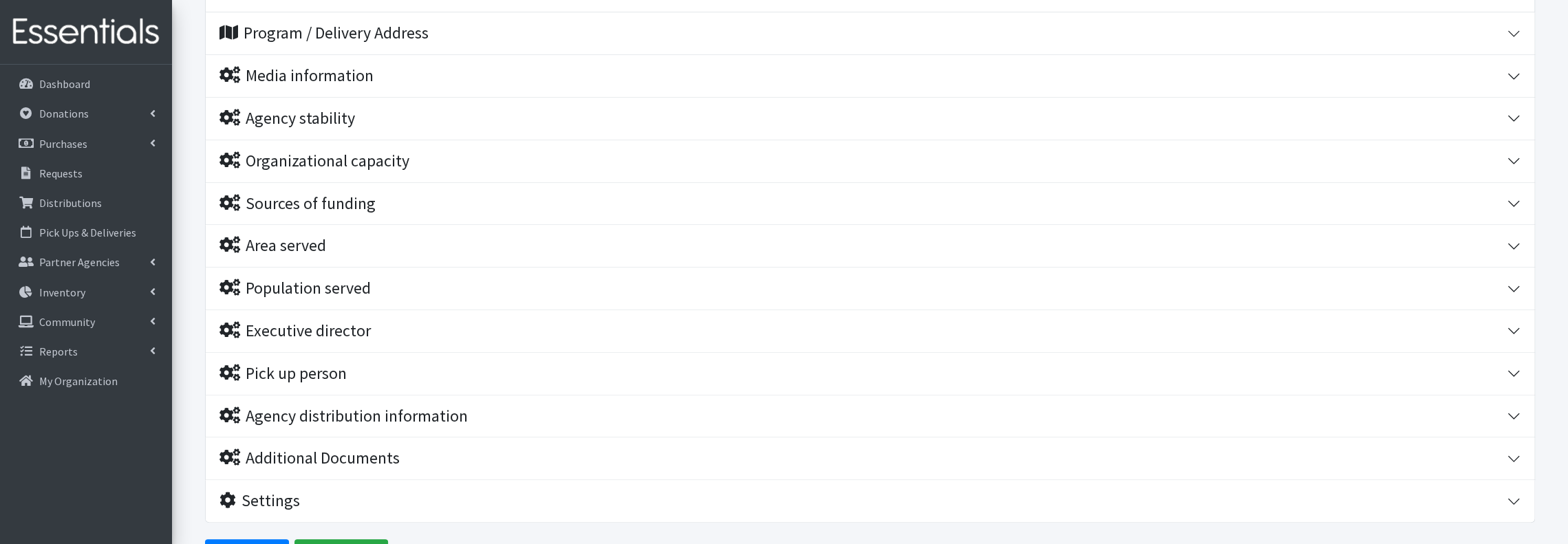
scroll to position [826, 0]
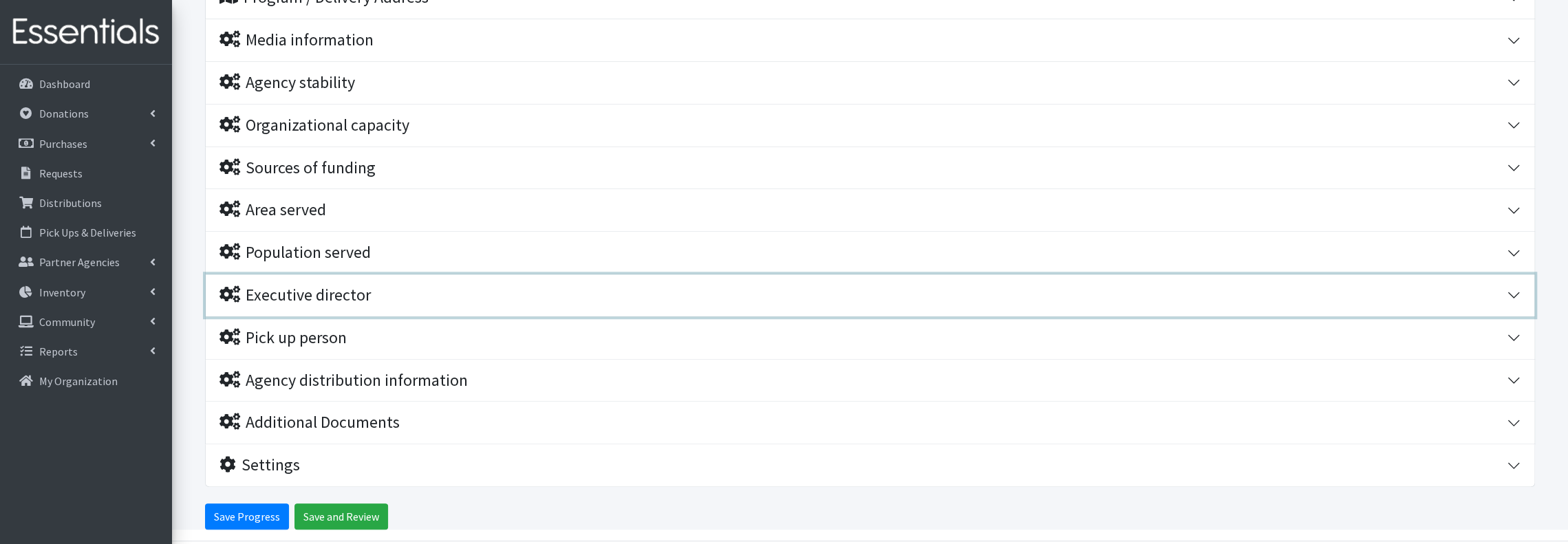
click at [277, 290] on div "Executive director" at bounding box center [295, 295] width 151 height 20
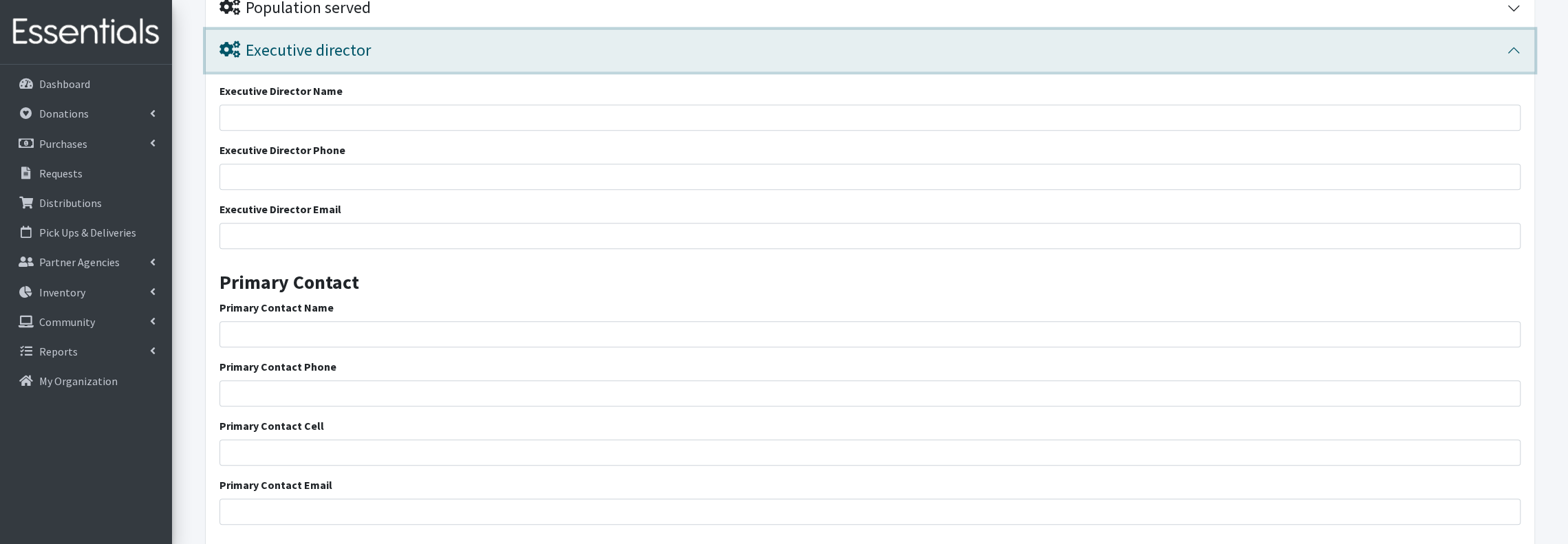
scroll to position [1117, 0]
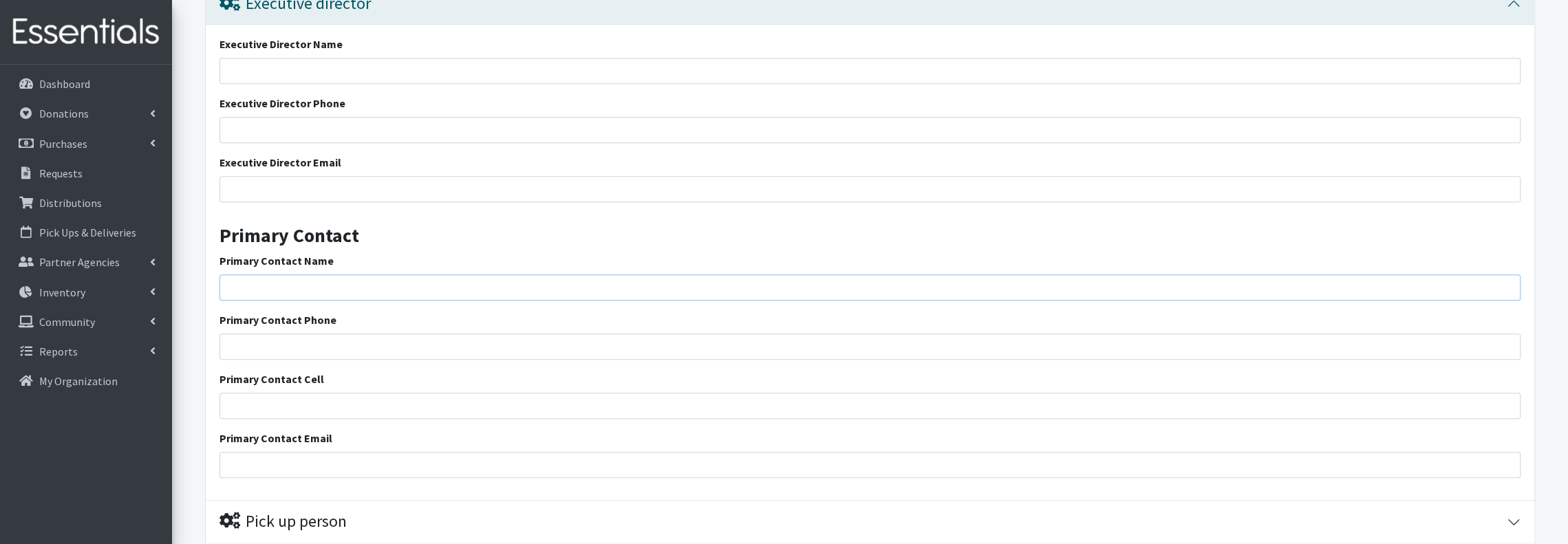
click at [372, 285] on input "Primary Contact Name" at bounding box center [870, 288] width 1301 height 26
type input "Alison"
click at [309, 459] on input "Primary Contact Email" at bounding box center [870, 465] width 1301 height 26
paste input "Maddie Kalscheuer"
type input "M"
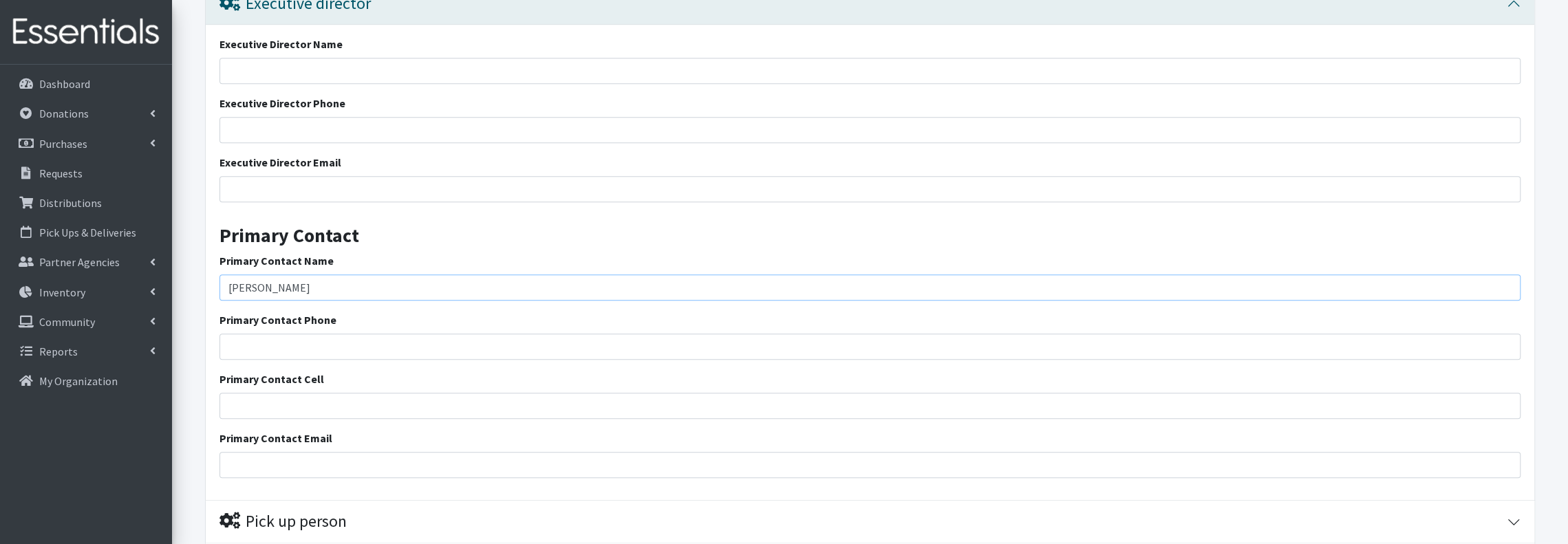
drag, startPoint x: 272, startPoint y: 288, endPoint x: 195, endPoint y: 275, distance: 78.1
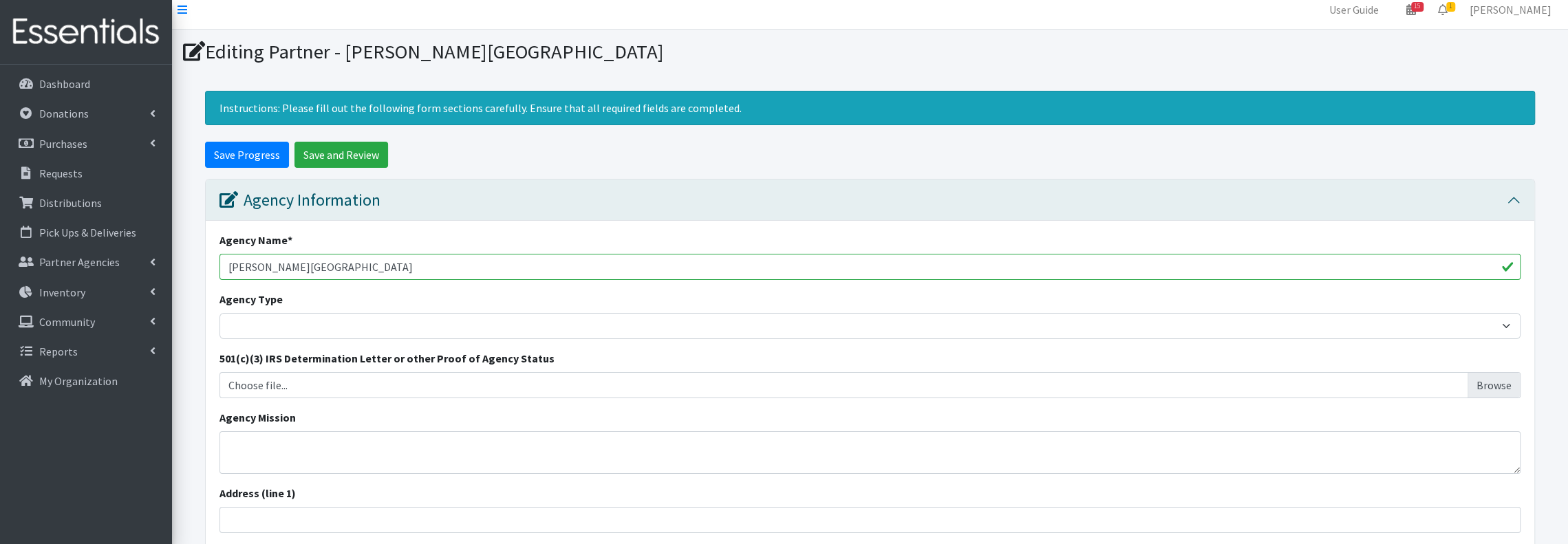
scroll to position [0, 0]
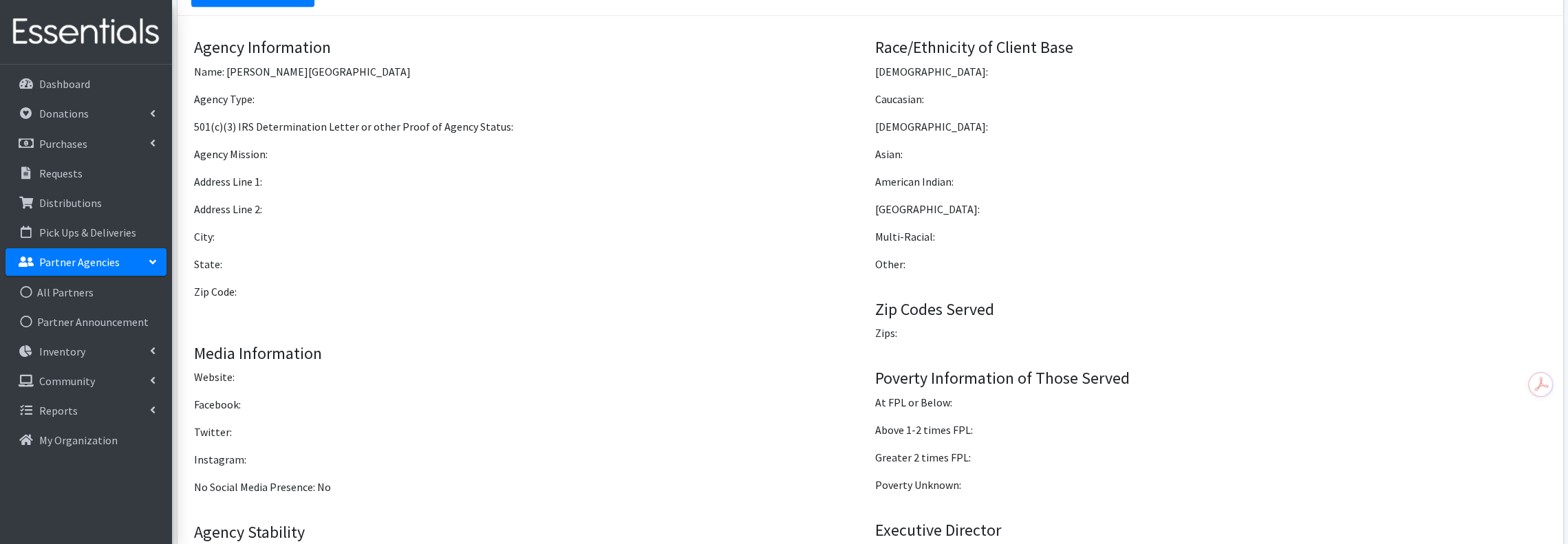
scroll to position [918, 0]
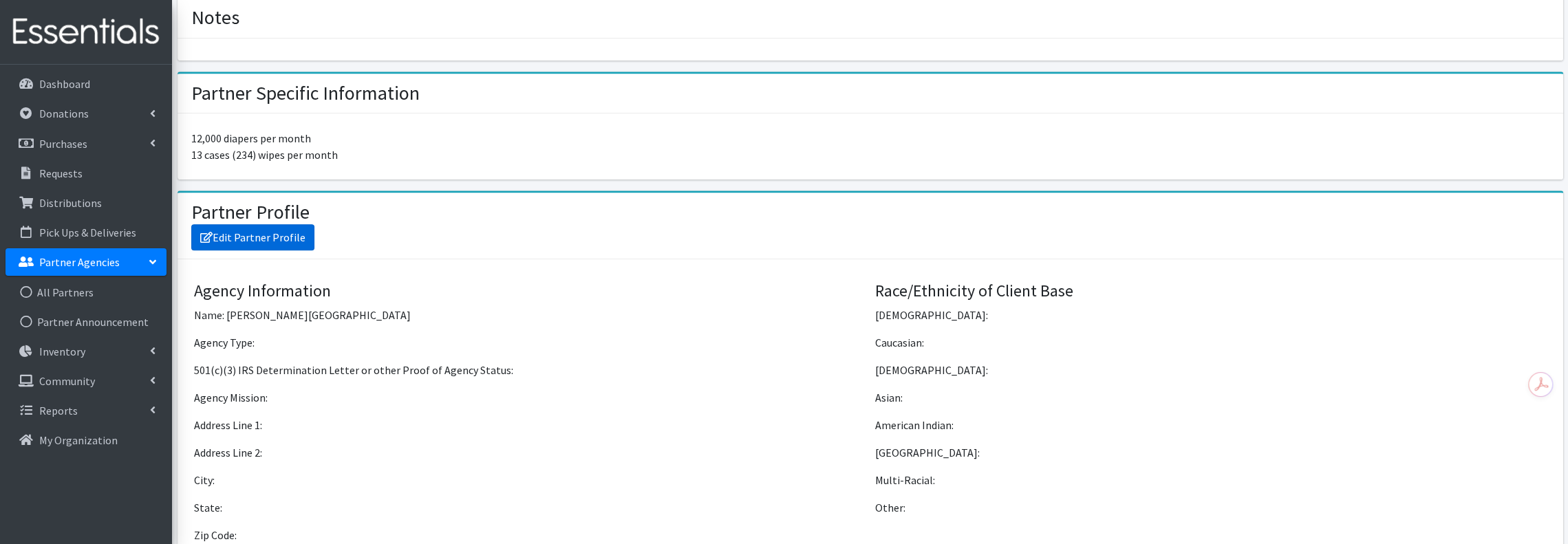
click at [275, 227] on link "Edit Partner Profile" at bounding box center [252, 237] width 123 height 26
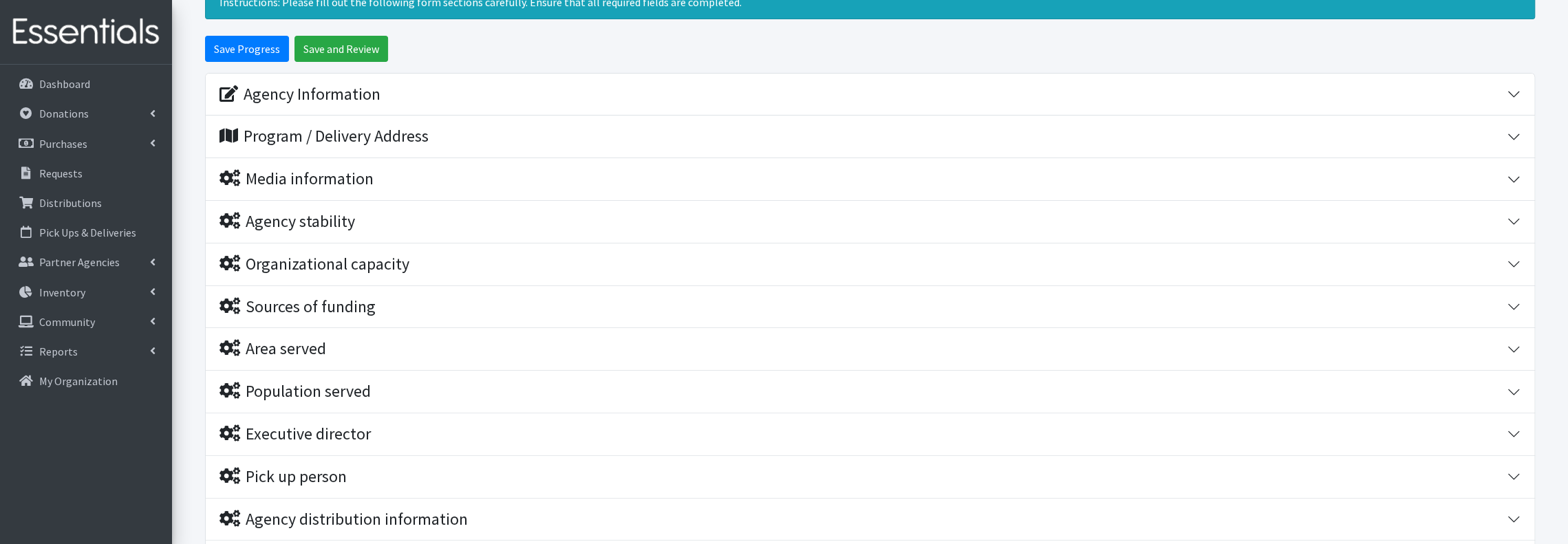
scroll to position [183, 0]
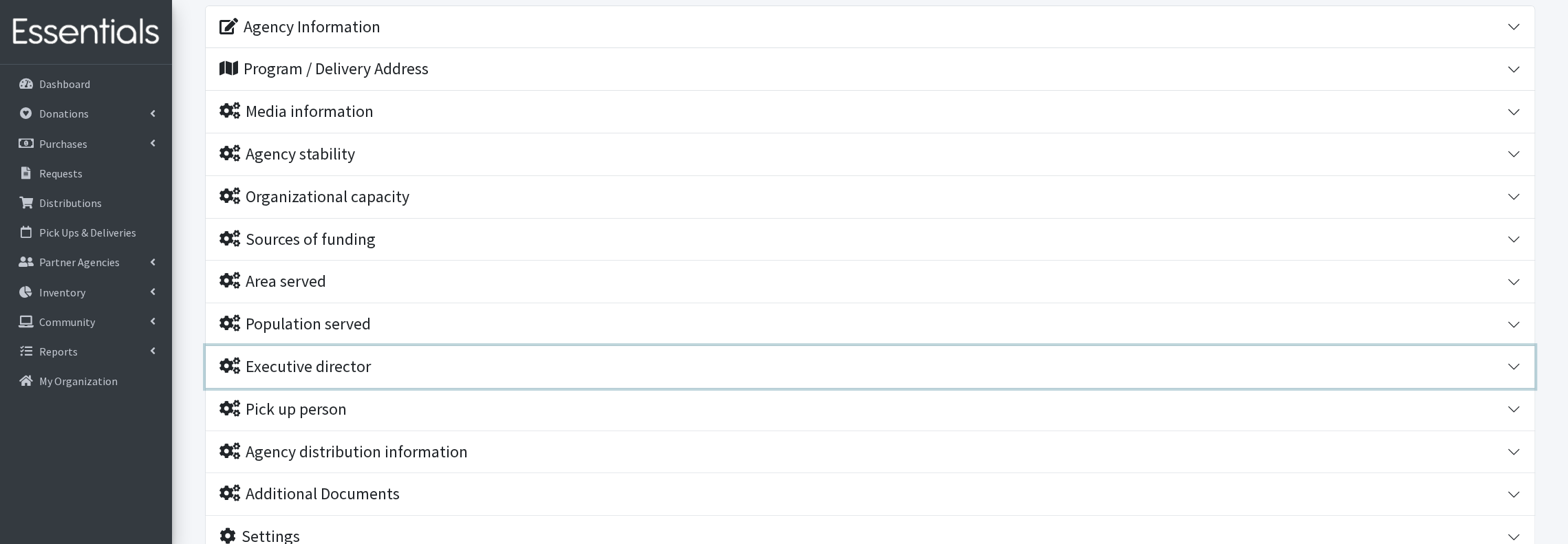
click at [227, 358] on icon "button" at bounding box center [230, 366] width 21 height 16
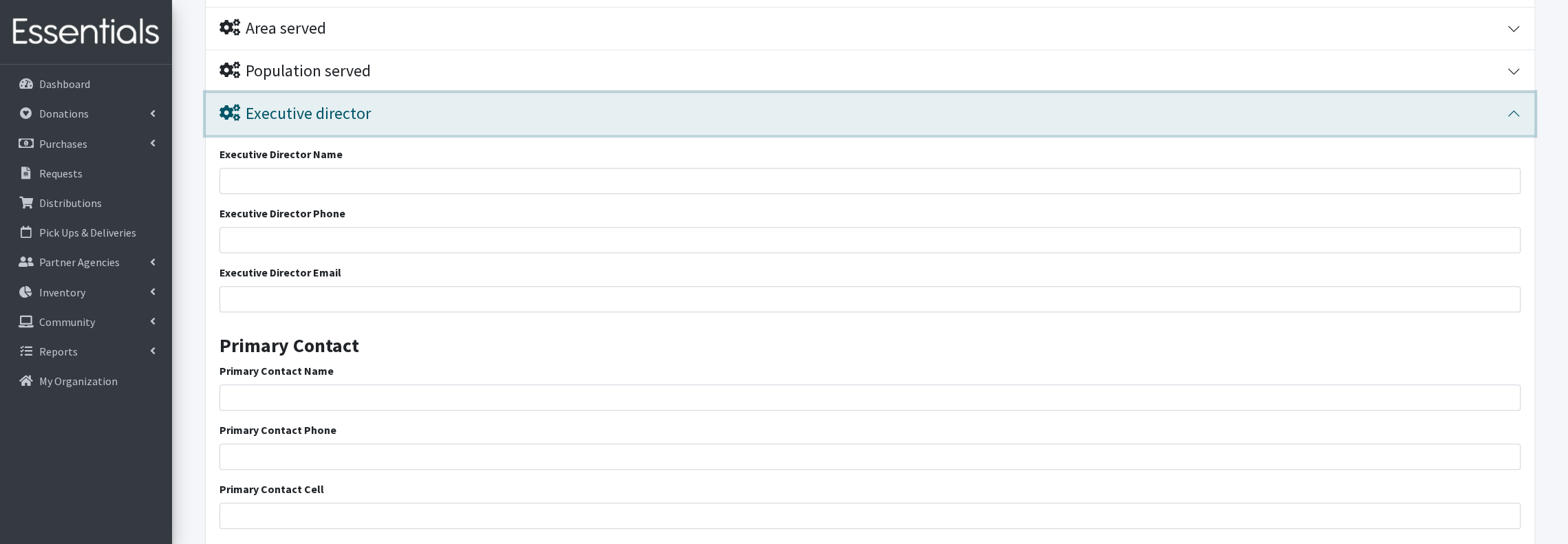
scroll to position [458, 0]
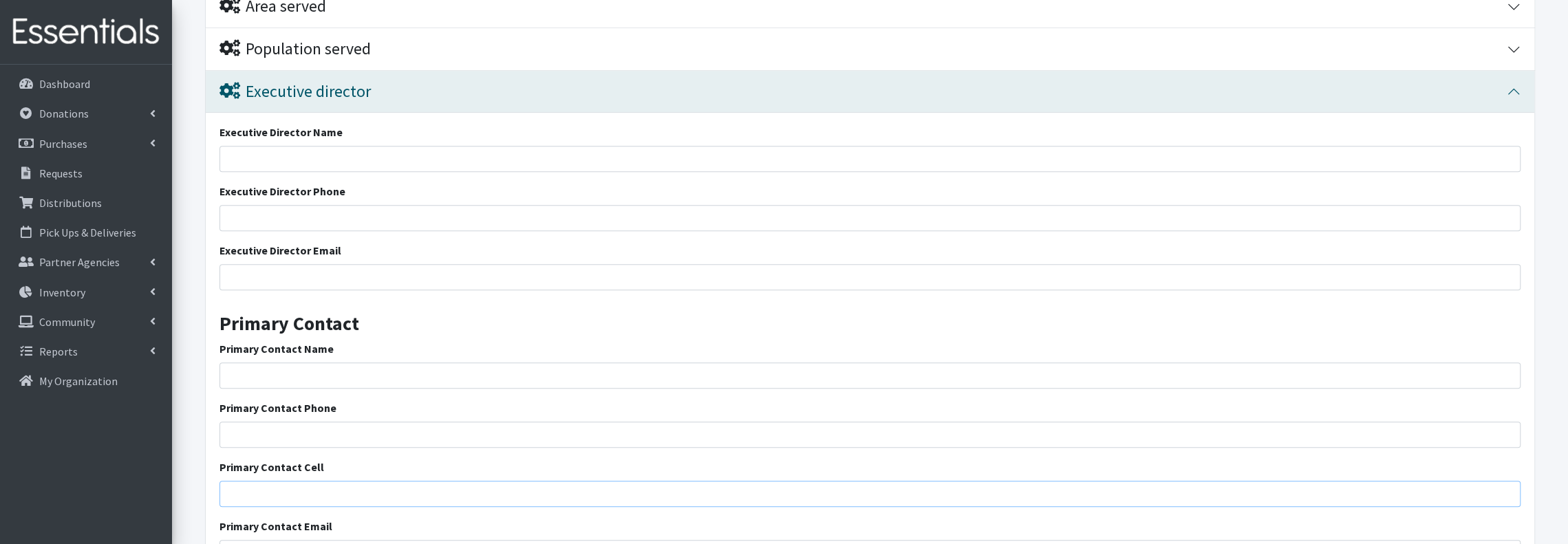
click at [288, 487] on input "Primary Contact Cell" at bounding box center [870, 494] width 1301 height 26
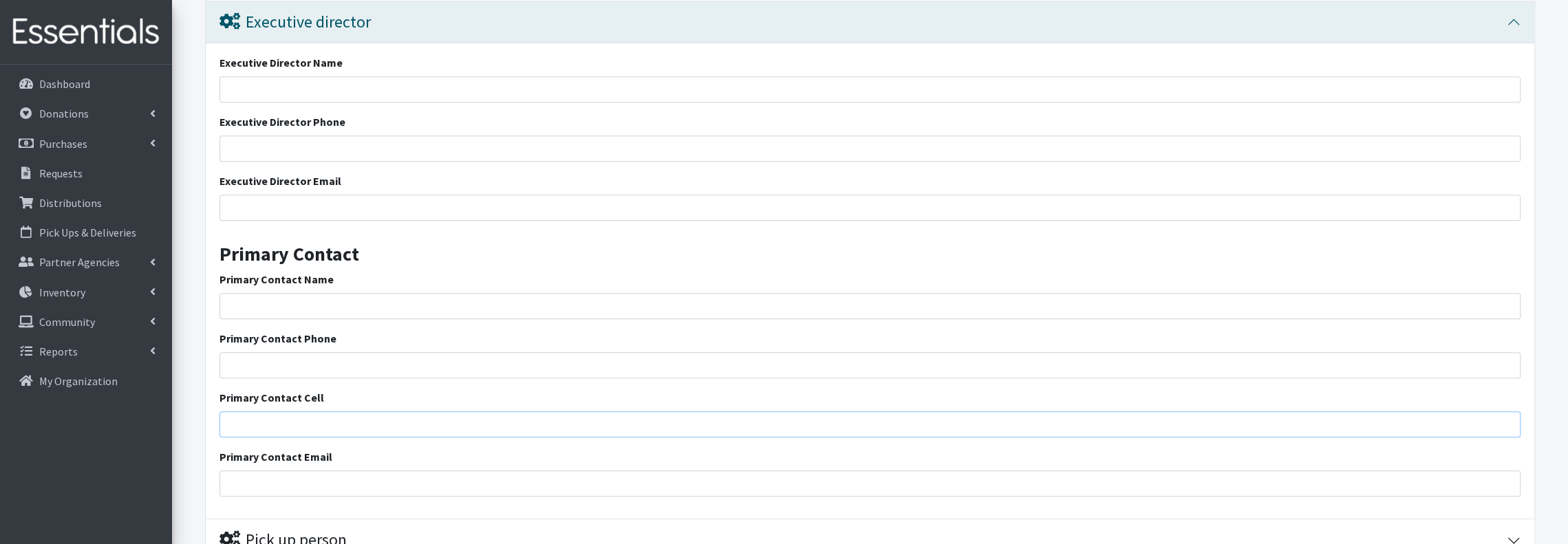
scroll to position [642, 0]
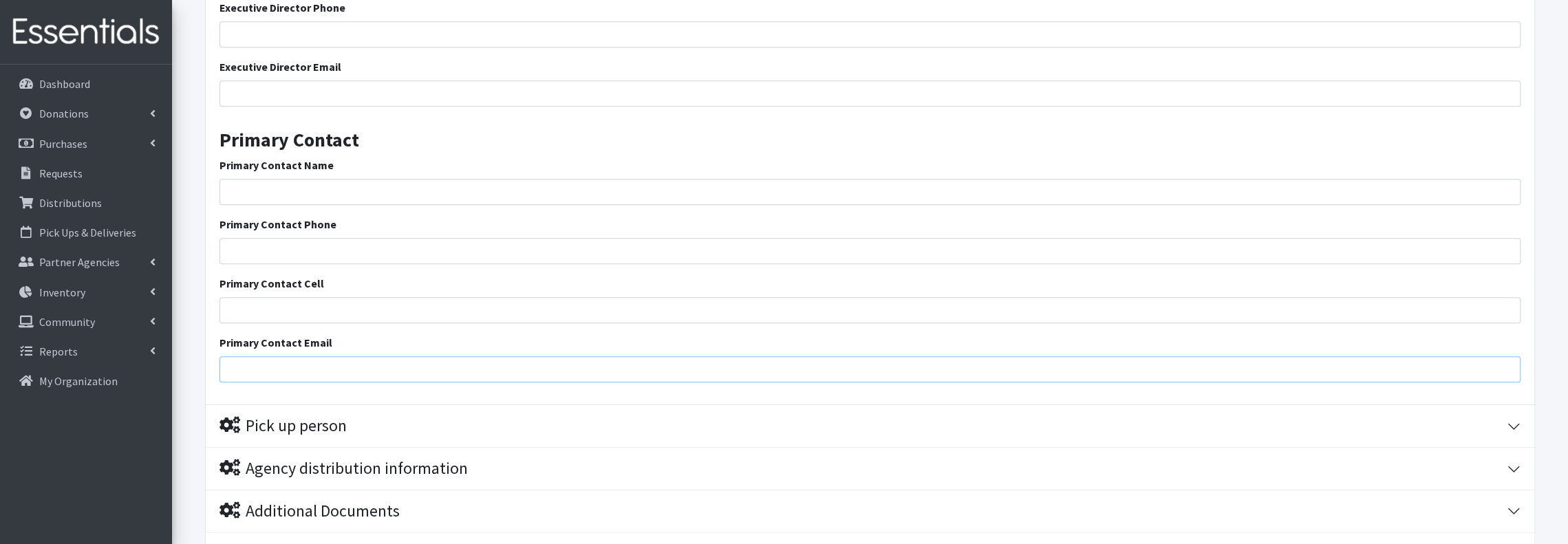
click at [303, 363] on input "Primary Contact Email" at bounding box center [870, 369] width 1301 height 26
paste input "[EMAIL_ADDRESS][DOMAIN_NAME]"
type input "[EMAIL_ADDRESS][DOMAIN_NAME]"
click at [298, 244] on input "Primary Contact Phone" at bounding box center [870, 251] width 1301 height 26
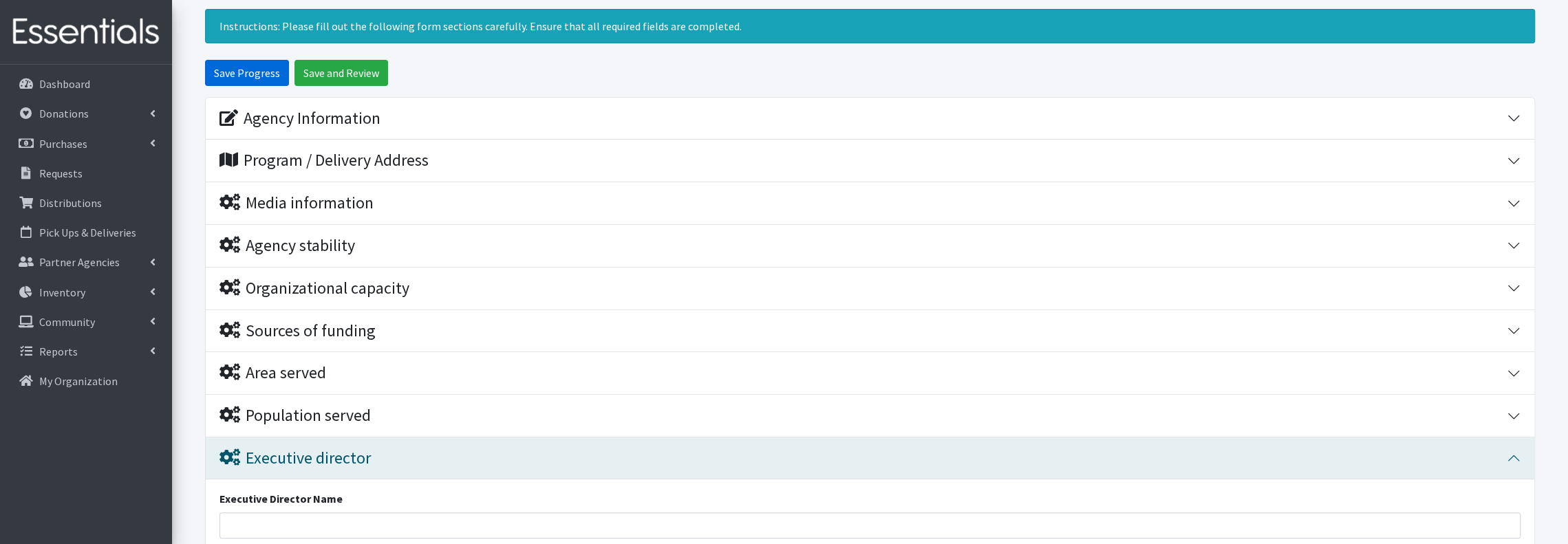
type input "[PERSON_NAME]"
click at [260, 71] on input "Save Progress" at bounding box center [246, 73] width 84 height 26
